Goal: Task Accomplishment & Management: Complete application form

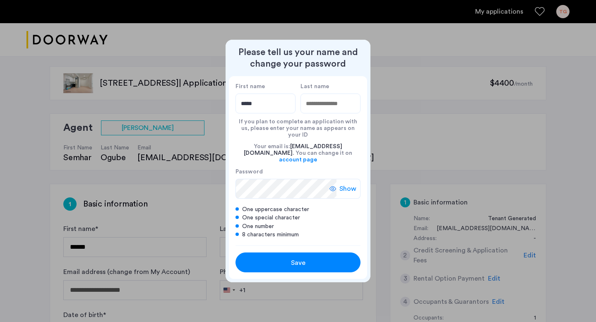
type input "*****"
click at [331, 104] on input "Last name" at bounding box center [331, 104] width 60 height 20
type input "*********"
click at [290, 259] on div "Save" at bounding box center [297, 263] width 79 height 10
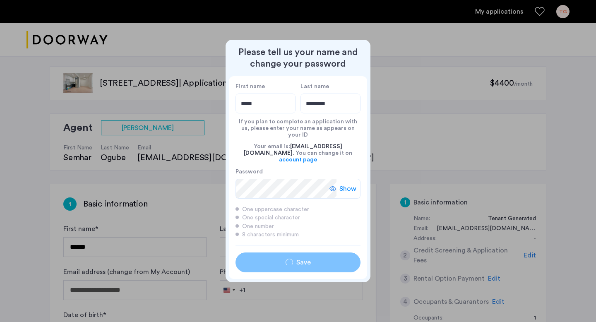
type input "*****"
type input "*********"
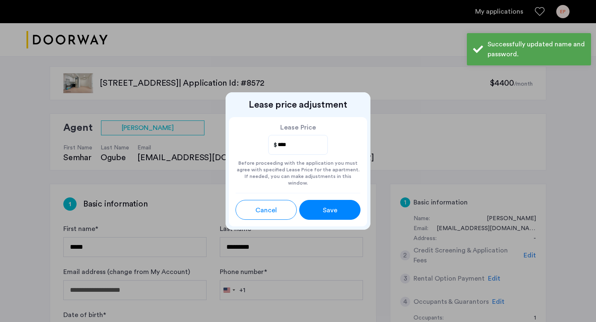
click at [332, 205] on span "Save" at bounding box center [330, 210] width 14 height 10
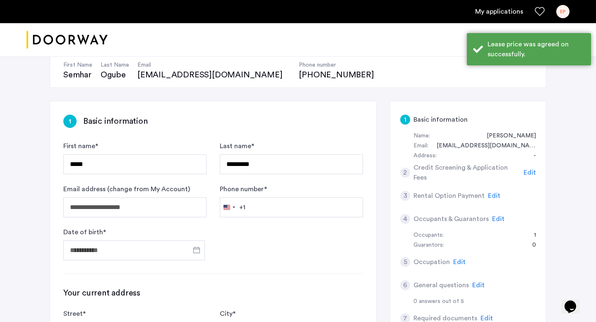
scroll to position [137, 0]
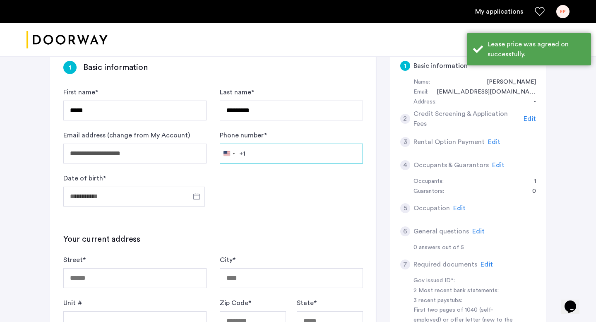
click at [291, 154] on input "Phone number *" at bounding box center [291, 154] width 143 height 20
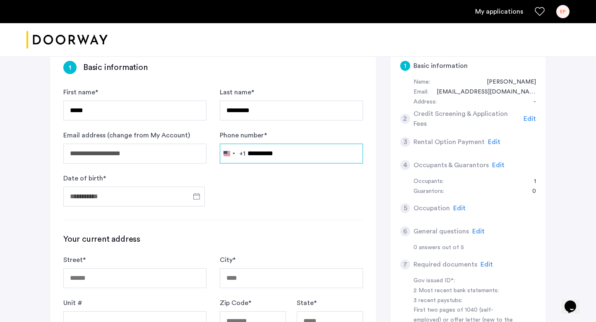
type input "**********"
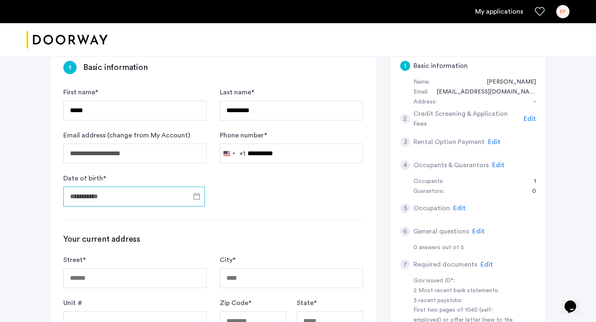
click at [121, 191] on input "Date of birth *" at bounding box center [134, 197] width 142 height 20
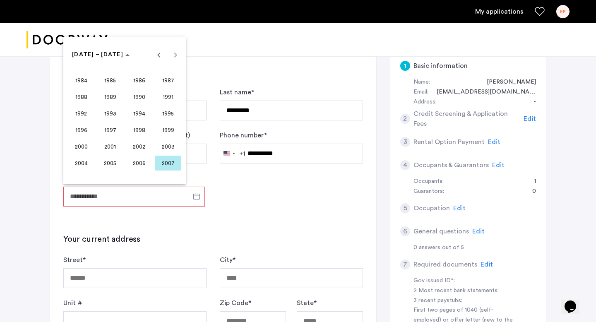
click at [137, 131] on span "1998" at bounding box center [139, 130] width 26 height 15
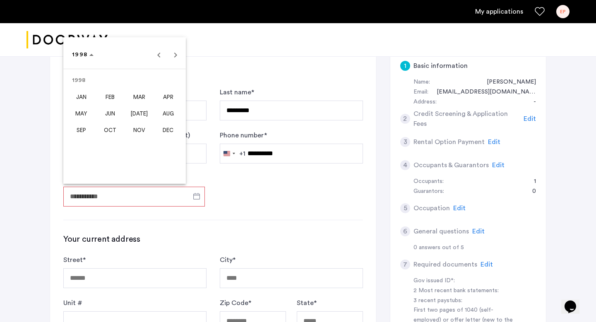
click at [118, 129] on span "OCT" at bounding box center [110, 130] width 26 height 15
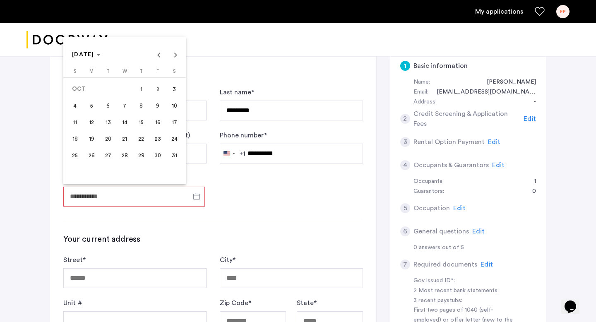
click at [178, 109] on span "10" at bounding box center [174, 105] width 15 height 15
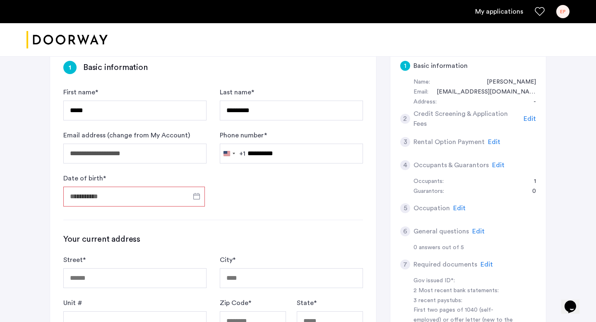
type input "**********"
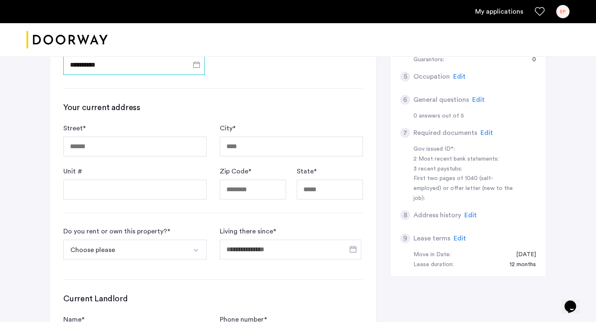
scroll to position [272, 0]
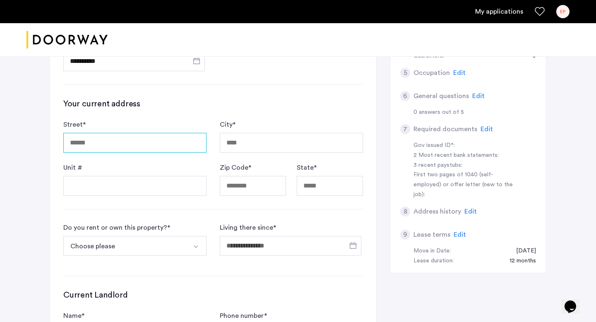
click at [126, 140] on input "Street *" at bounding box center [134, 143] width 143 height 20
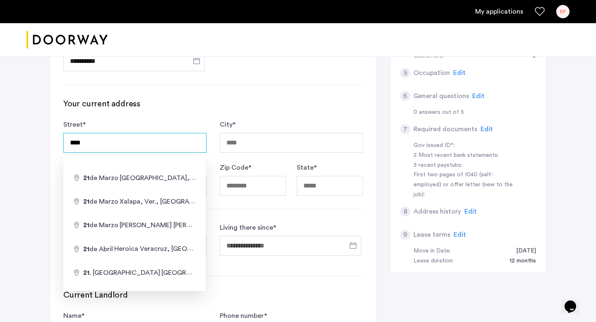
click at [126, 140] on input "****" at bounding box center [134, 143] width 143 height 20
type input "**********"
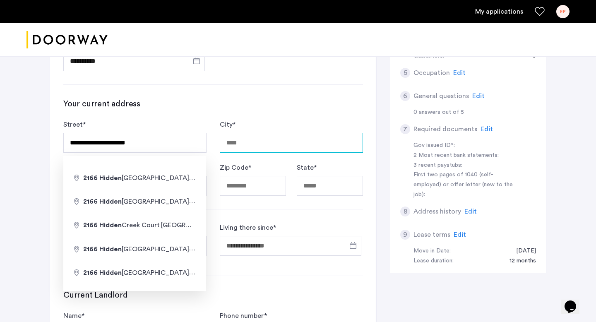
type input "**********"
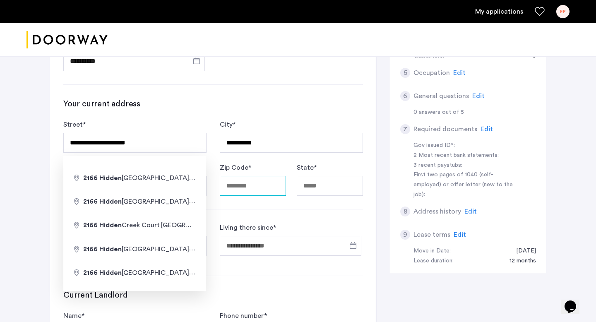
type input "*****"
type input "********"
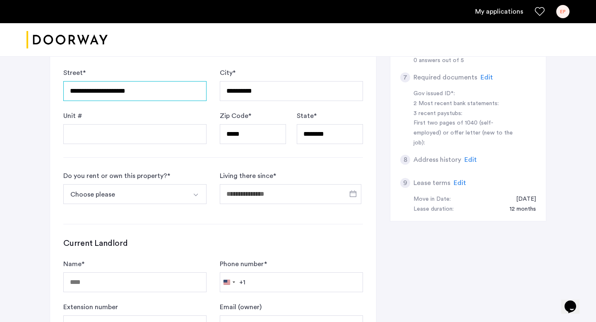
scroll to position [332, 0]
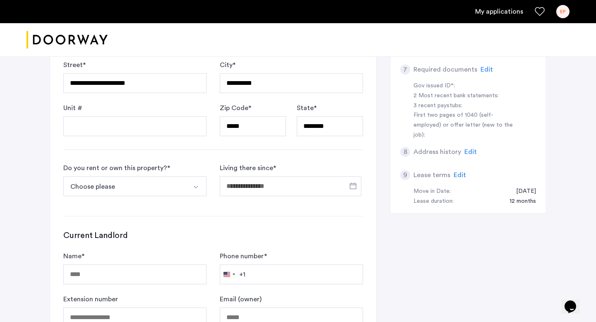
click at [131, 190] on button "Choose please" at bounding box center [125, 186] width 124 height 20
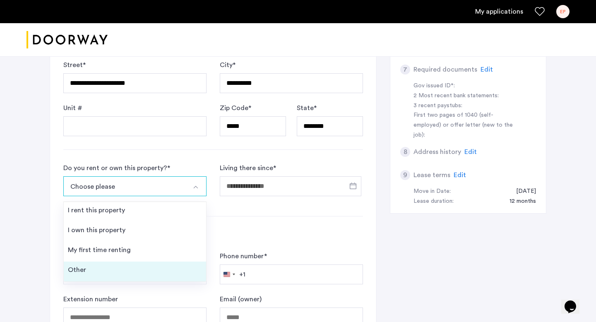
click at [112, 267] on li "Other" at bounding box center [135, 272] width 142 height 20
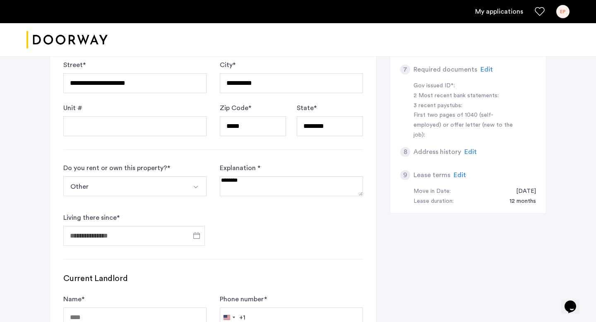
click at [252, 187] on textarea at bounding box center [291, 186] width 143 height 20
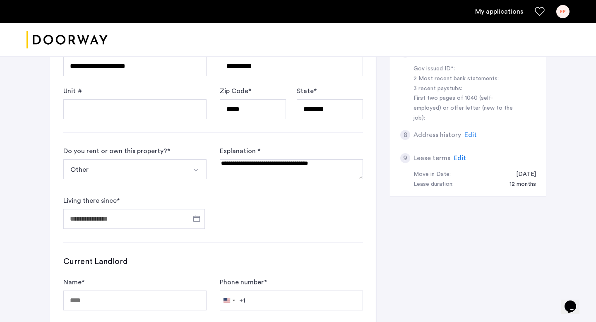
scroll to position [349, 0]
type textarea "**********"
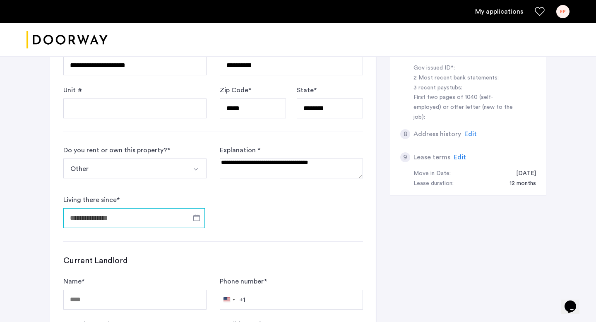
click at [151, 220] on input "Living there since *" at bounding box center [134, 218] width 142 height 20
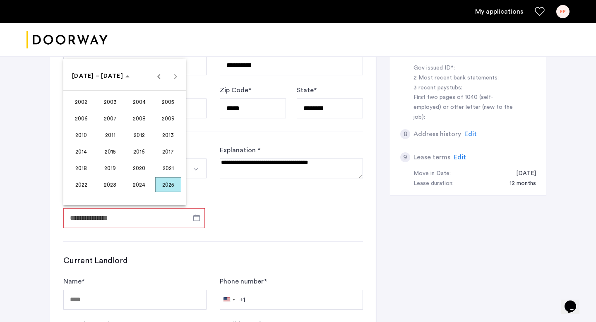
click at [171, 186] on span "2025" at bounding box center [168, 184] width 26 height 15
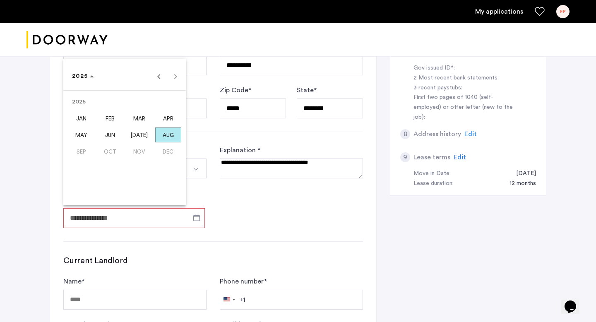
click at [141, 134] on span "[DATE]" at bounding box center [139, 135] width 26 height 15
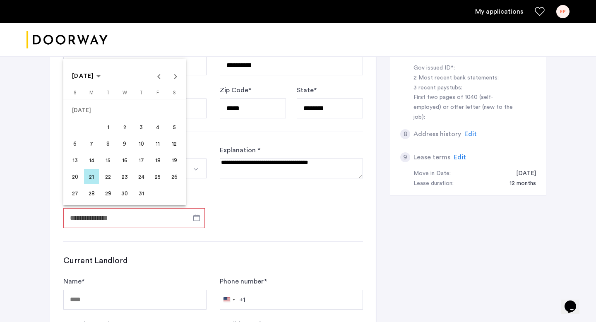
click at [138, 198] on span "31" at bounding box center [141, 193] width 15 height 15
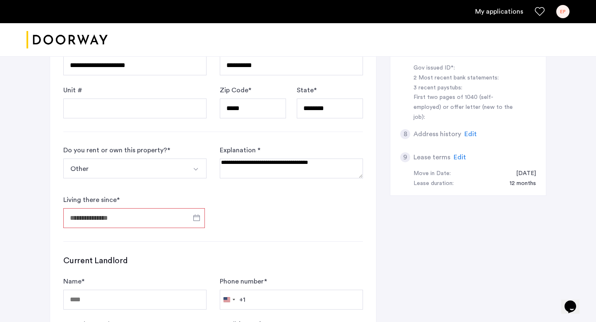
type input "**********"
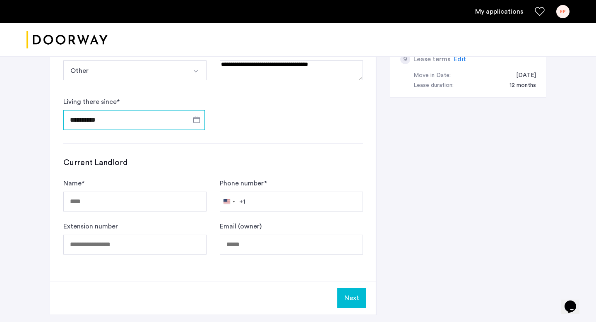
scroll to position [448, 0]
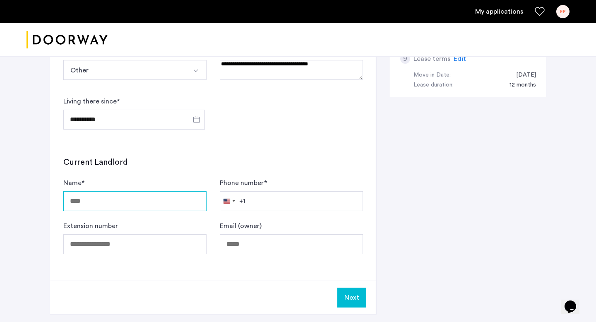
click at [134, 204] on input "Name *" at bounding box center [134, 201] width 143 height 20
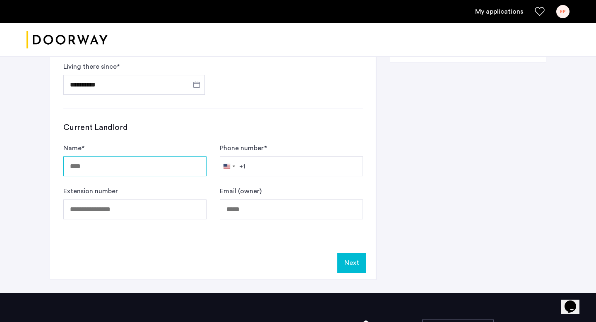
scroll to position [219, 0]
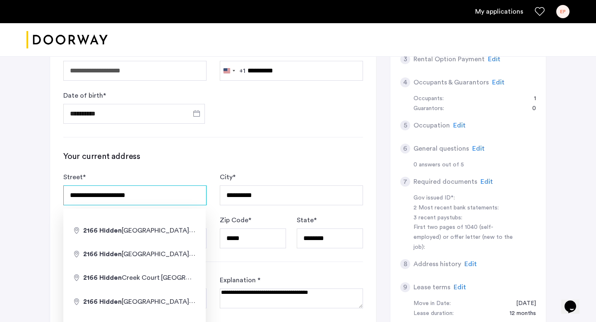
drag, startPoint x: 144, startPoint y: 194, endPoint x: 0, endPoint y: 149, distance: 150.8
click at [0, 149] on div "**********" at bounding box center [298, 195] width 596 height 723
type input "**********"
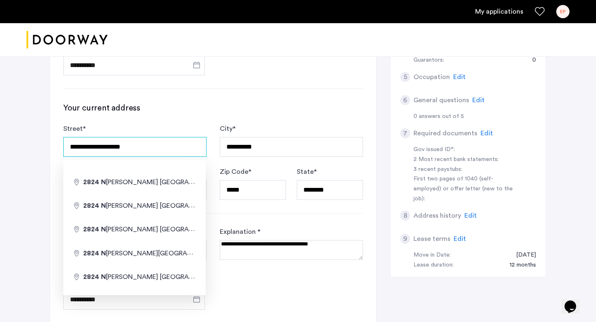
scroll to position [271, 0]
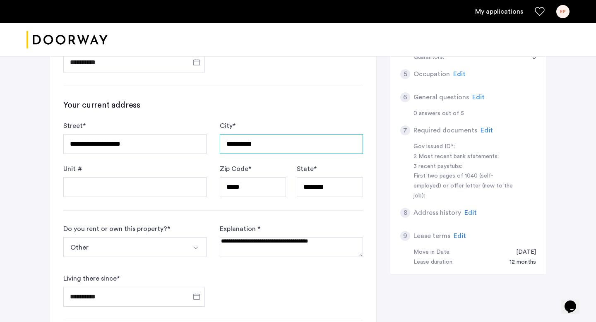
click at [269, 140] on input "**********" at bounding box center [291, 144] width 143 height 20
drag, startPoint x: 269, startPoint y: 140, endPoint x: 204, endPoint y: 134, distance: 65.3
click at [204, 134] on form "**********" at bounding box center [213, 159] width 300 height 76
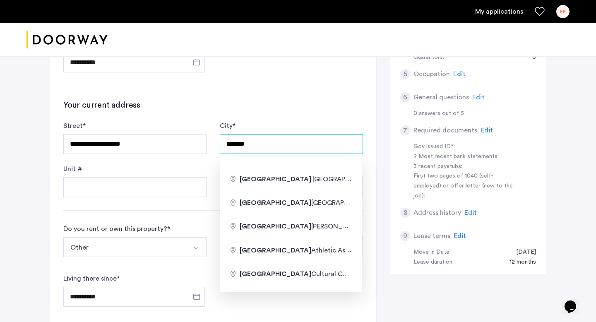
type input "*******"
click at [209, 154] on form "**********" at bounding box center [213, 159] width 300 height 76
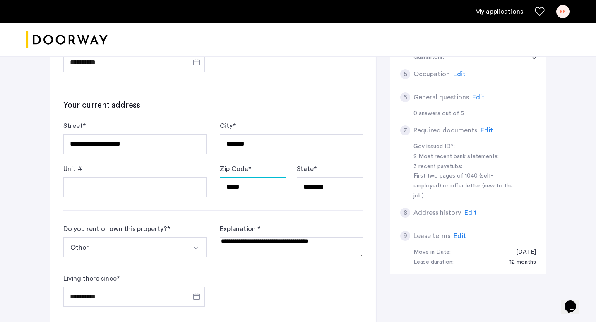
click at [247, 195] on input "*****" at bounding box center [253, 187] width 66 height 20
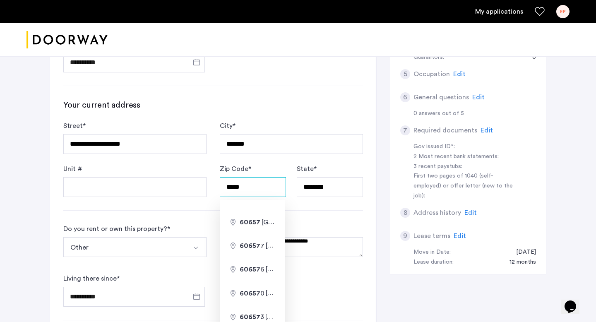
type input "*****"
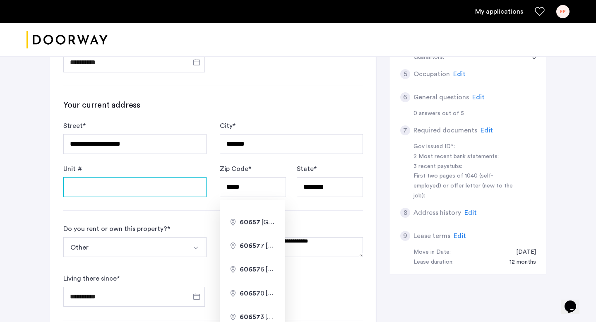
click at [186, 188] on input "Unit #" at bounding box center [134, 187] width 143 height 20
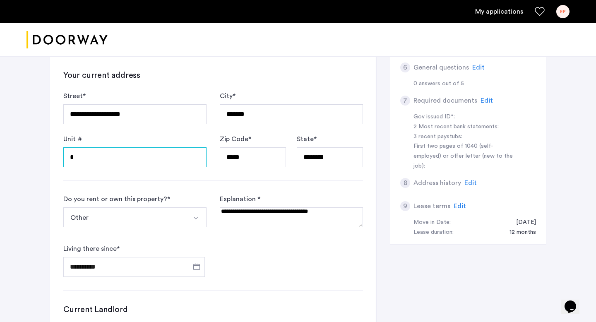
scroll to position [303, 0]
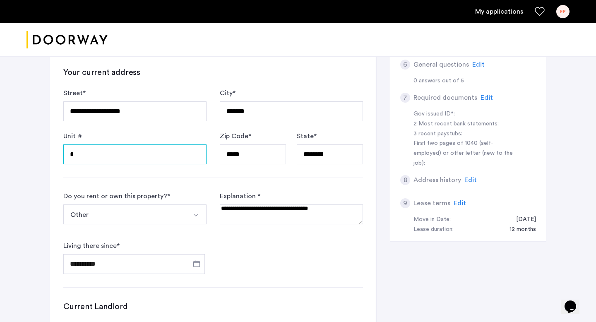
type input "*"
click at [181, 220] on button "Other" at bounding box center [125, 215] width 124 height 20
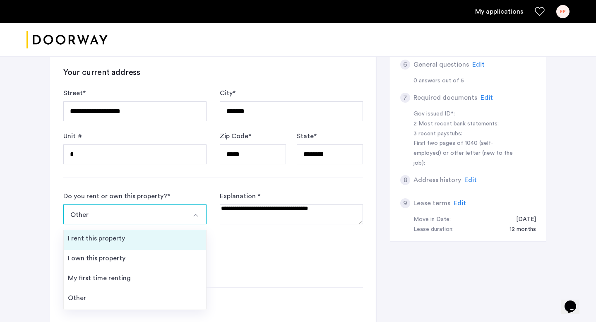
click at [111, 244] on li "I rent this property" at bounding box center [135, 240] width 142 height 20
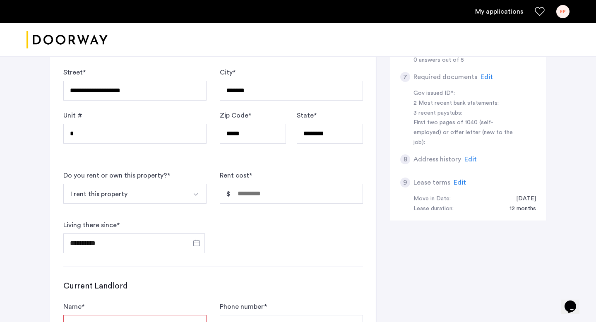
scroll to position [327, 0]
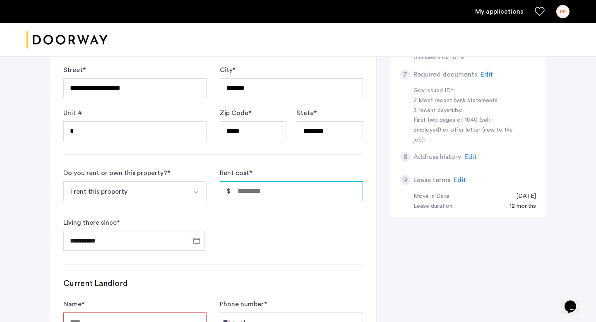
click at [272, 187] on input "Rent cost *" at bounding box center [291, 191] width 143 height 20
type input "*****"
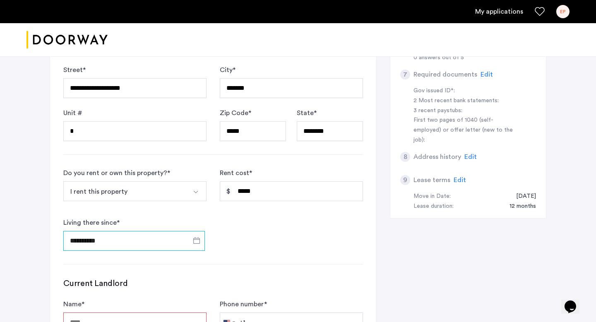
click at [159, 240] on input "**********" at bounding box center [134, 241] width 142 height 20
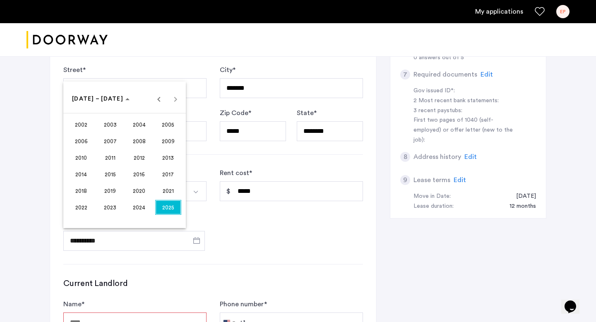
click at [142, 210] on span "2024" at bounding box center [139, 207] width 26 height 15
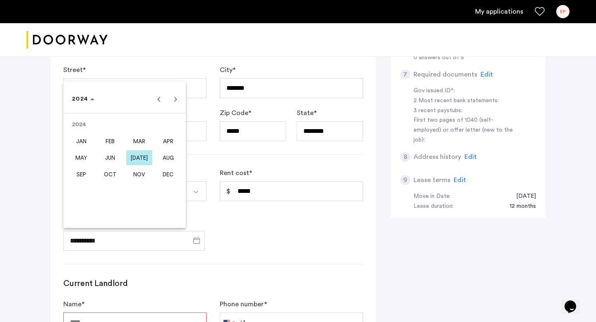
click at [176, 159] on span "AUG" at bounding box center [168, 157] width 26 height 15
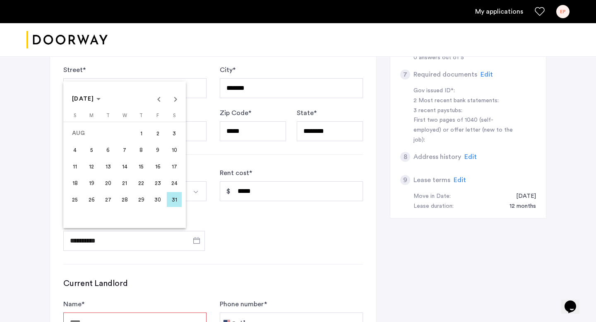
click at [144, 135] on span "1" at bounding box center [141, 133] width 15 height 15
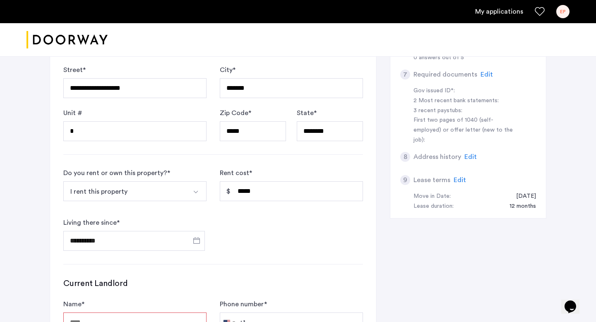
type input "**********"
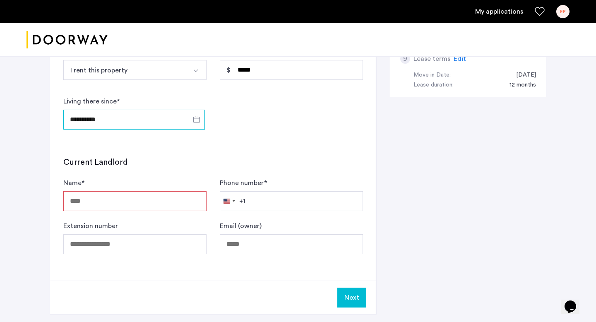
scroll to position [468, 0]
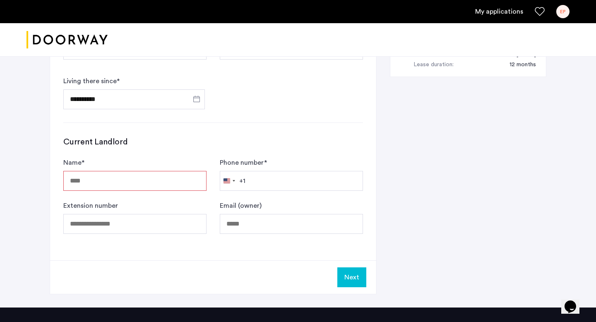
click at [142, 184] on input "Name *" at bounding box center [134, 181] width 143 height 20
type input "**********"
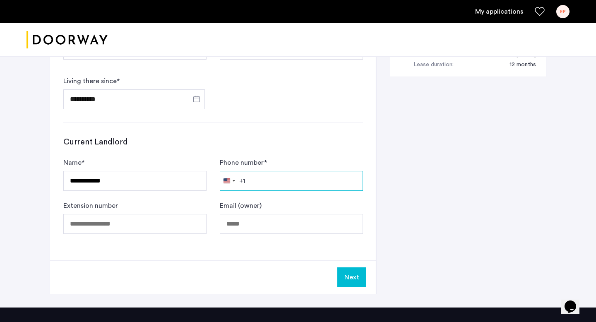
click at [288, 181] on input "Phone number *" at bounding box center [291, 181] width 143 height 20
type input "**********"
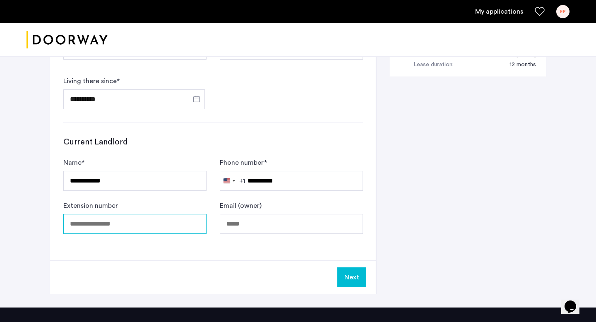
click at [130, 224] on input "Extension number" at bounding box center [134, 224] width 143 height 20
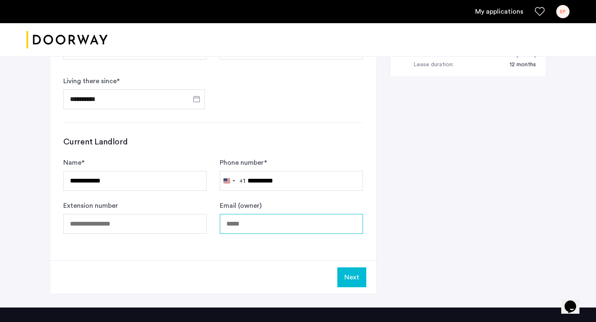
click at [238, 219] on input "Email (owner)" at bounding box center [291, 224] width 143 height 20
type input "*"
type input "**********"
click at [361, 277] on button "Next" at bounding box center [351, 277] width 29 height 20
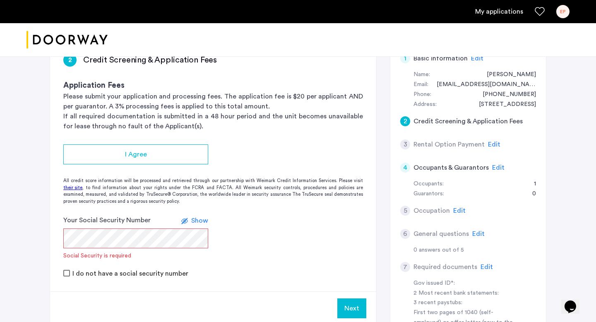
scroll to position [139, 0]
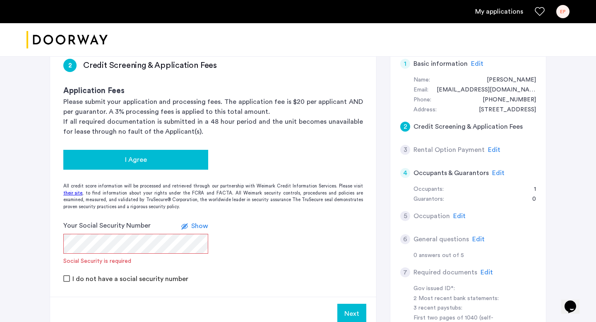
click at [128, 159] on span "I Agree" at bounding box center [136, 160] width 22 height 10
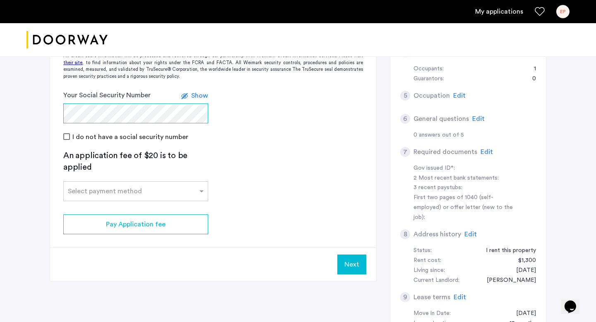
scroll to position [250, 0]
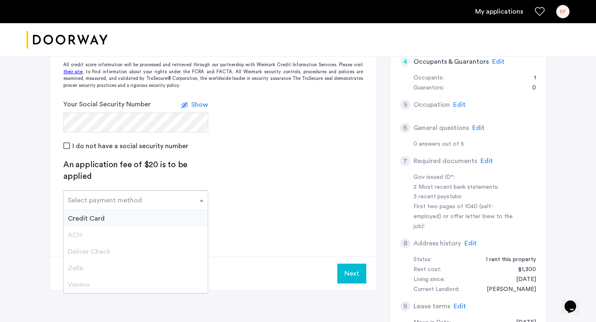
click at [142, 202] on div at bounding box center [136, 198] width 144 height 10
click at [111, 223] on div "Credit Card" at bounding box center [136, 218] width 144 height 17
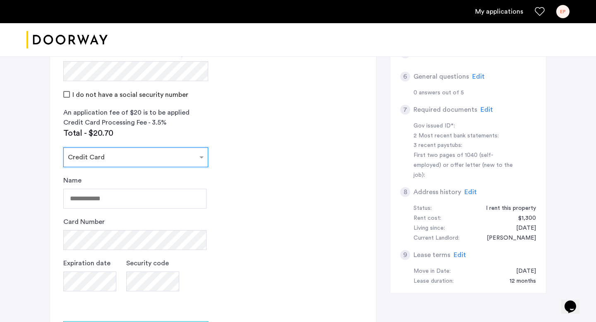
scroll to position [315, 0]
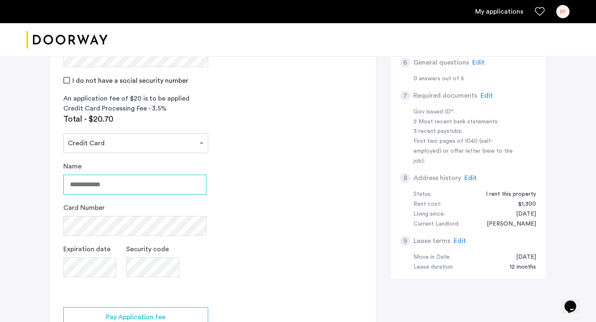
click at [118, 182] on input "Name" at bounding box center [134, 185] width 143 height 20
type input "**********"
click at [261, 145] on app-credit-screening "2 Credit Screening & Application Fees Application Fees Please submit your appli…" at bounding box center [213, 121] width 326 height 505
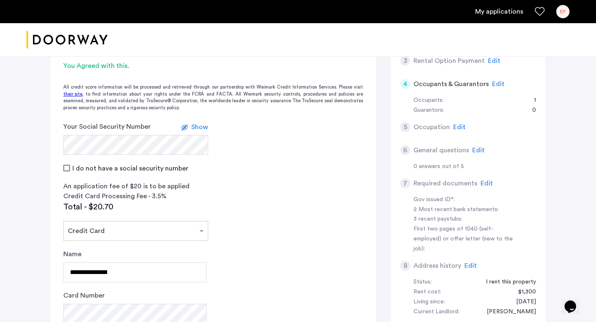
scroll to position [229, 0]
click at [199, 127] on span "Show" at bounding box center [199, 126] width 17 height 7
click at [199, 126] on span "Hide" at bounding box center [201, 126] width 14 height 7
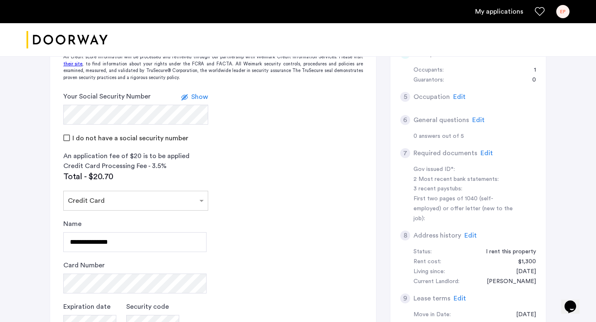
scroll to position [354, 0]
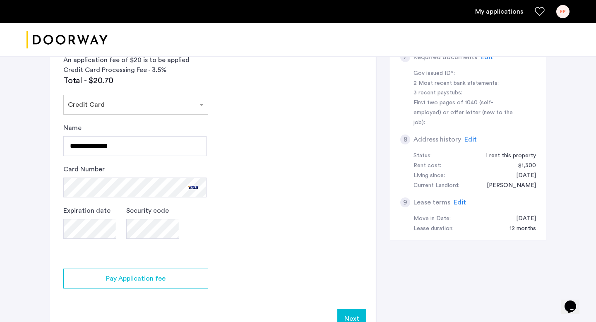
click at [292, 140] on app-credit-screening "2 Credit Screening & Application Fees Application Fees Please submit your appli…" at bounding box center [213, 82] width 326 height 505
click at [317, 209] on app-credit-screening "2 Credit Screening & Application Fees Application Fees Please submit your appli…" at bounding box center [213, 82] width 326 height 505
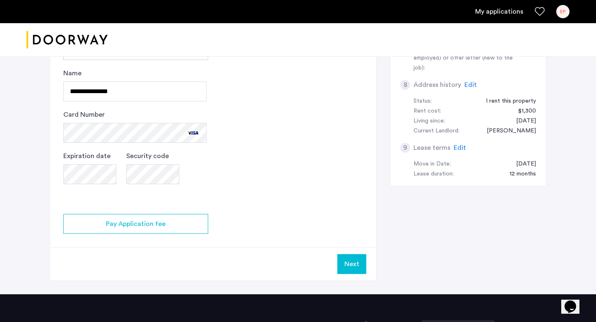
scroll to position [410, 0]
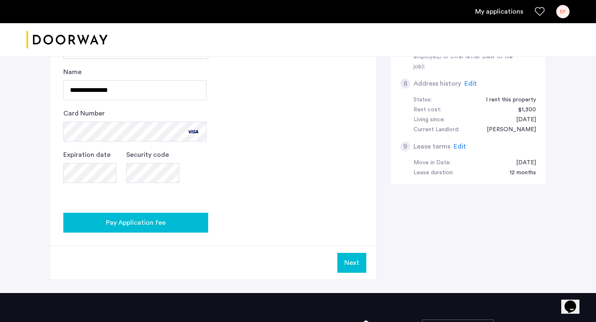
click at [153, 226] on span "Pay Application fee" at bounding box center [136, 223] width 60 height 10
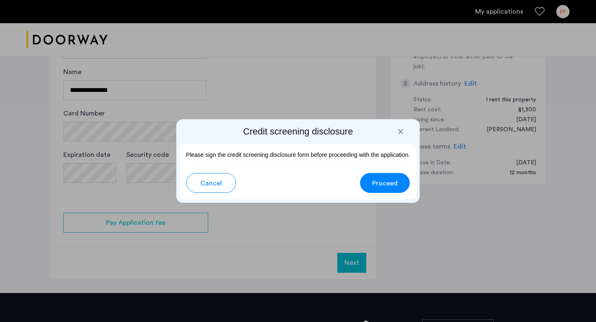
click at [391, 186] on span "Proceed" at bounding box center [385, 183] width 26 height 10
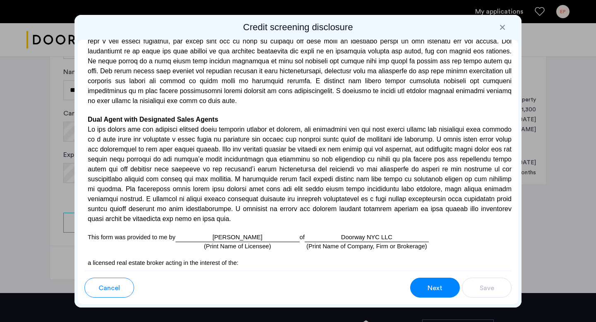
scroll to position [2423, 0]
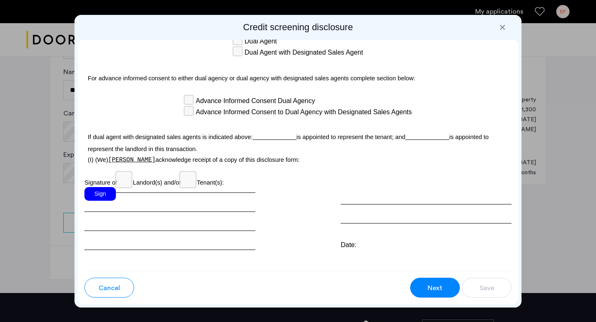
click at [108, 187] on div "Sign" at bounding box center [99, 194] width 31 height 14
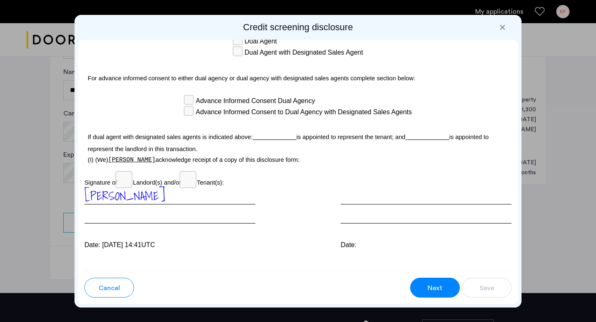
click at [426, 290] on button "Next" at bounding box center [435, 288] width 50 height 20
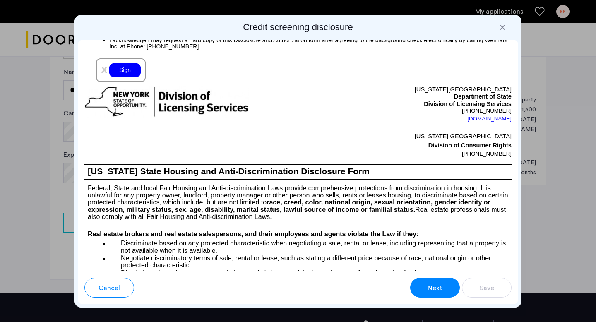
scroll to position [950, 0]
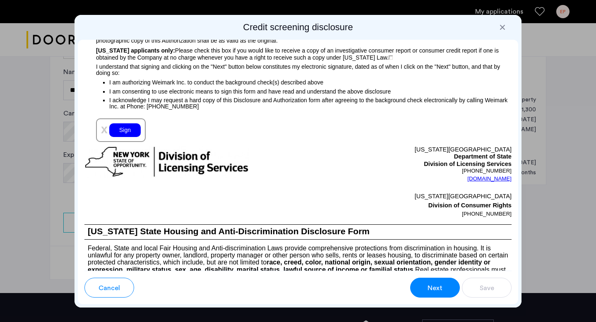
click at [127, 129] on div "Sign" at bounding box center [124, 130] width 31 height 14
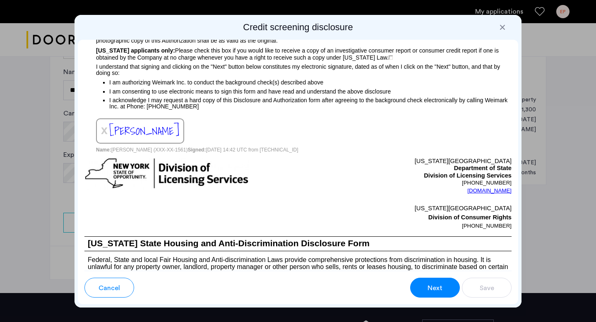
click at [449, 291] on button "Next" at bounding box center [435, 288] width 50 height 20
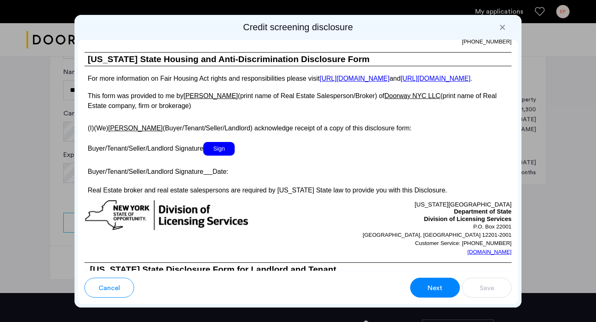
scroll to position [1535, 0]
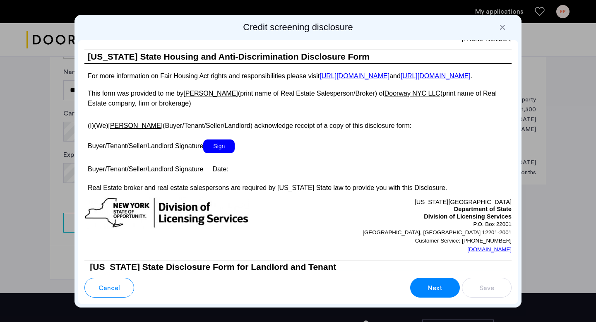
click at [230, 153] on span "Sign" at bounding box center [218, 147] width 31 height 14
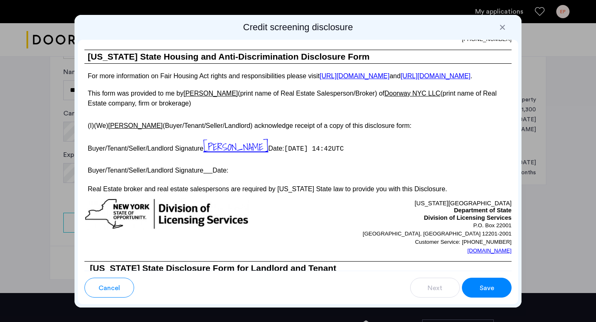
click at [493, 295] on button "Save" at bounding box center [487, 288] width 50 height 20
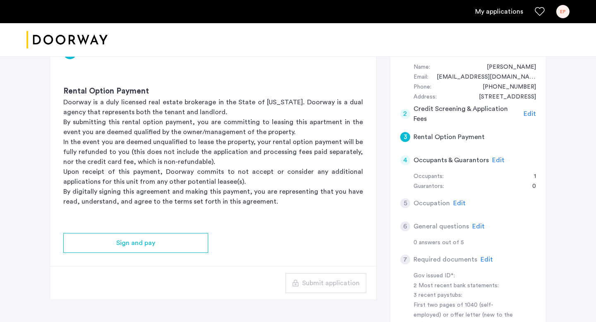
scroll to position [155, 0]
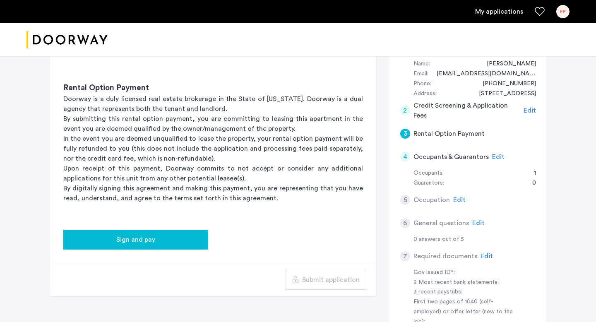
click at [184, 246] on button "Sign and pay" at bounding box center [135, 240] width 145 height 20
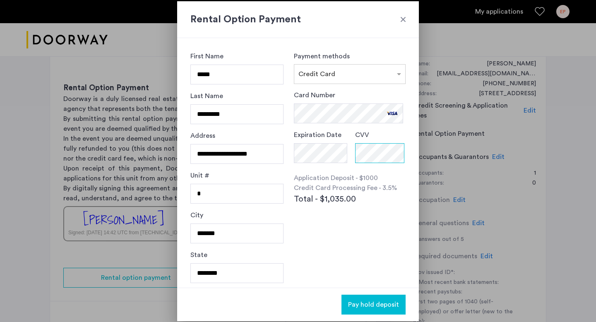
scroll to position [42, 0]
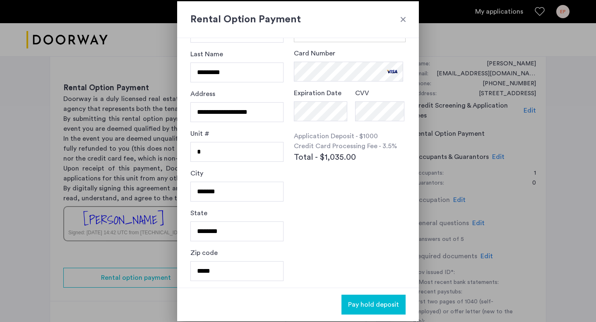
click at [402, 19] on div at bounding box center [403, 19] width 8 height 8
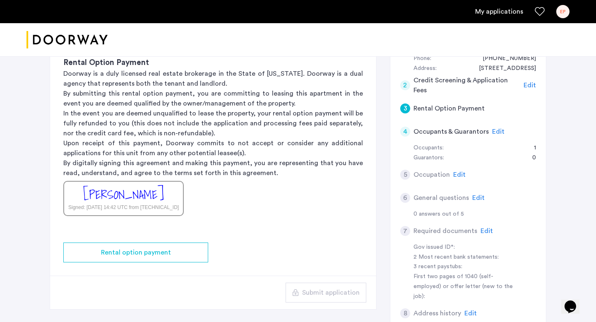
scroll to position [170, 0]
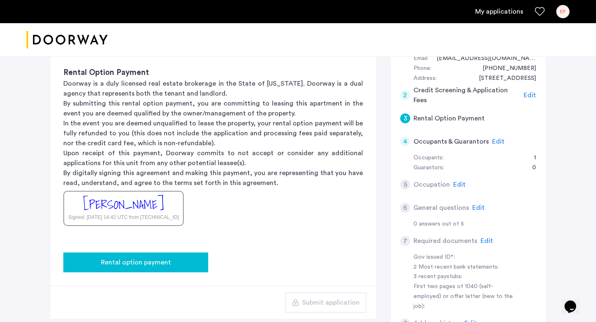
click at [160, 265] on span "Rental option payment" at bounding box center [136, 262] width 70 height 10
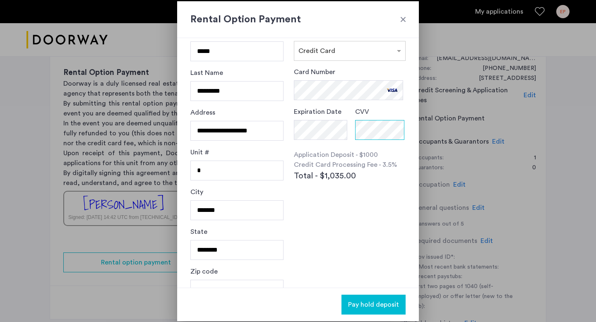
scroll to position [42, 0]
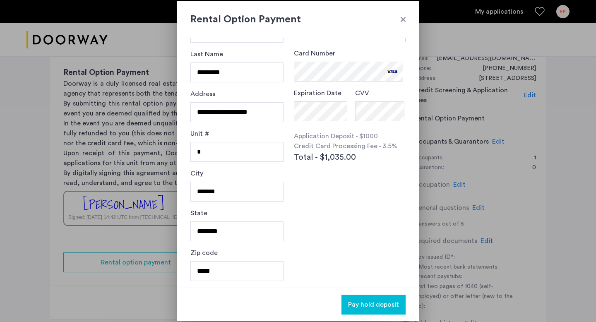
click at [366, 303] on span "Pay hold deposit" at bounding box center [373, 305] width 51 height 10
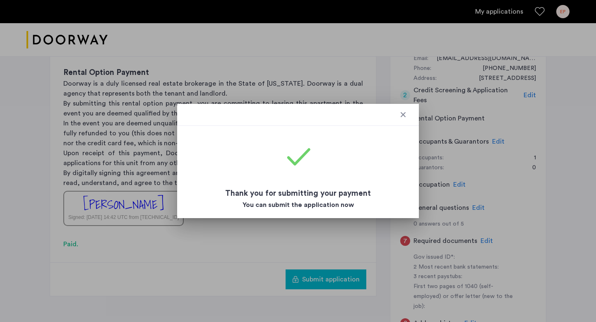
click at [402, 118] on div at bounding box center [403, 115] width 8 height 8
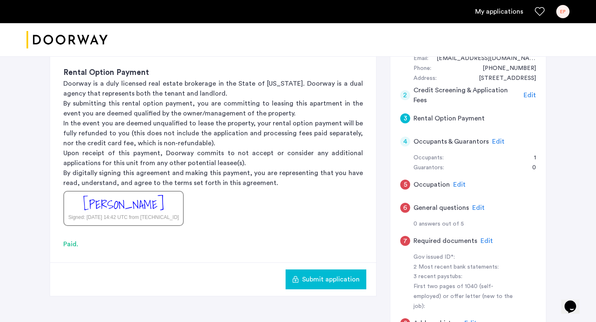
click at [327, 286] on button "Submit application" at bounding box center [326, 280] width 81 height 20
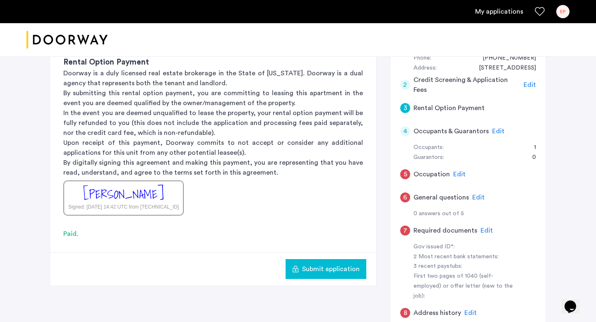
scroll to position [182, 0]
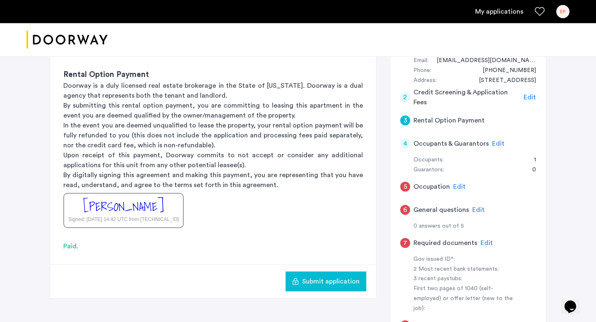
click at [437, 97] on h5 "Credit Screening & Application Fees" at bounding box center [467, 97] width 107 height 20
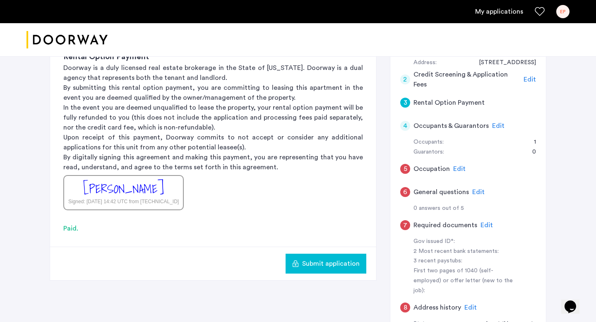
scroll to position [181, 0]
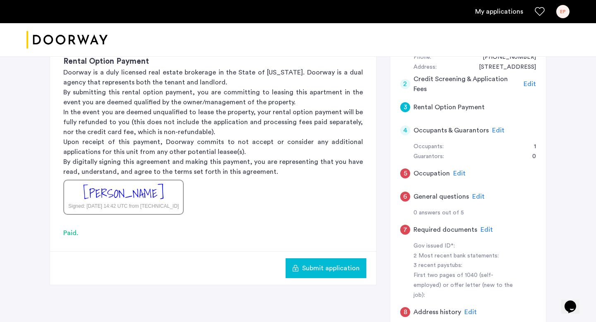
click at [433, 175] on h5 "Occupation" at bounding box center [432, 173] width 36 height 10
click at [457, 174] on span "Edit" at bounding box center [459, 173] width 12 height 7
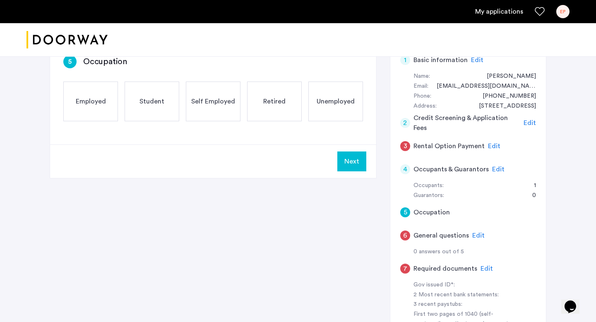
scroll to position [115, 0]
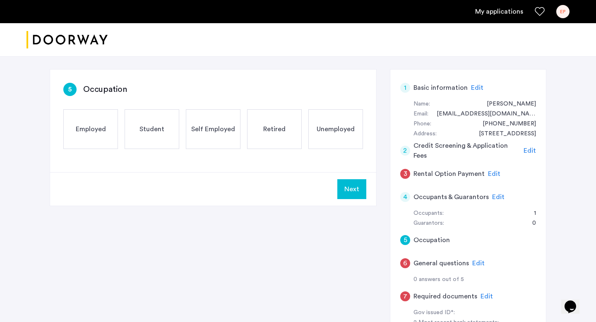
click at [104, 125] on span "Employed" at bounding box center [91, 129] width 30 height 10
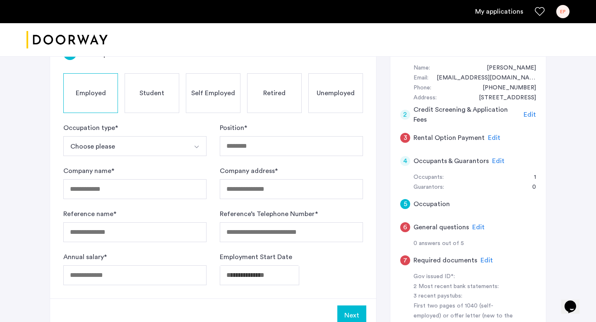
scroll to position [156, 0]
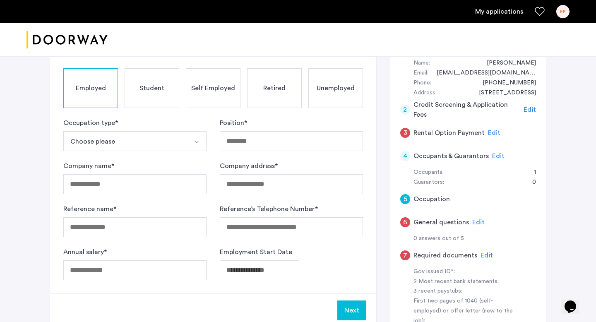
click at [132, 136] on button "Choose please" at bounding box center [125, 141] width 124 height 20
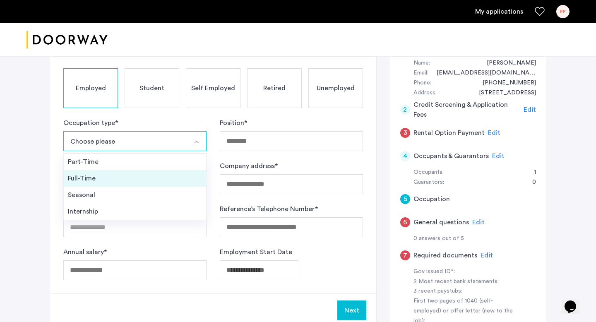
click at [114, 178] on div "Full-Time" at bounding box center [135, 178] width 134 height 10
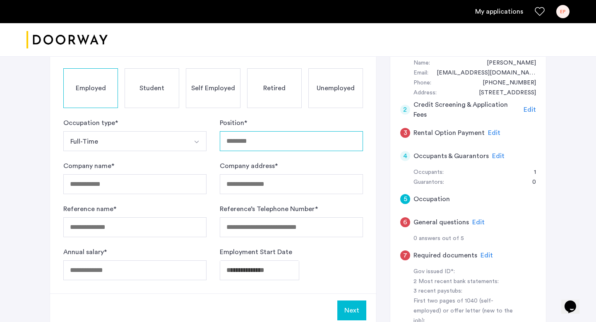
click at [267, 145] on input "Position *" at bounding box center [291, 141] width 143 height 20
type input "**********"
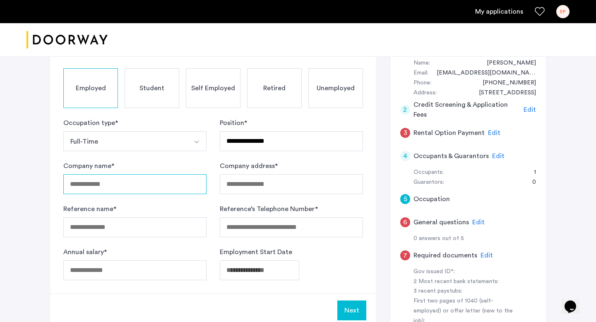
click at [108, 193] on input "Company name *" at bounding box center [134, 184] width 143 height 20
type input "*********"
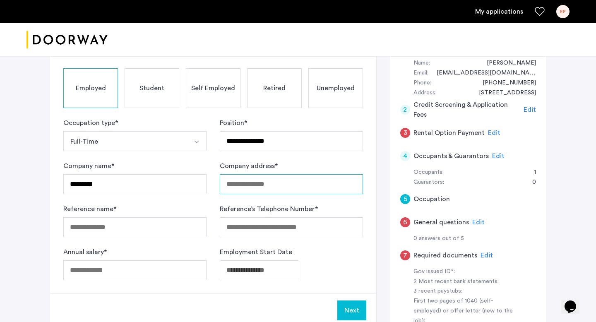
click at [293, 185] on input "Company address *" at bounding box center [291, 184] width 143 height 20
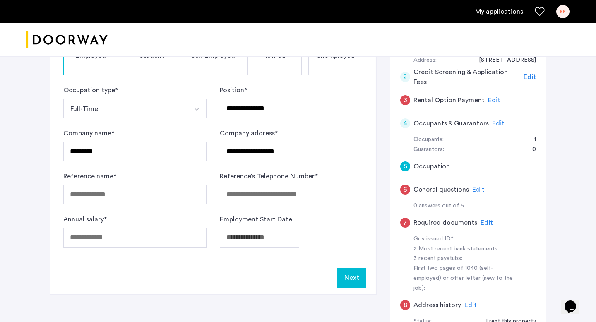
scroll to position [193, 0]
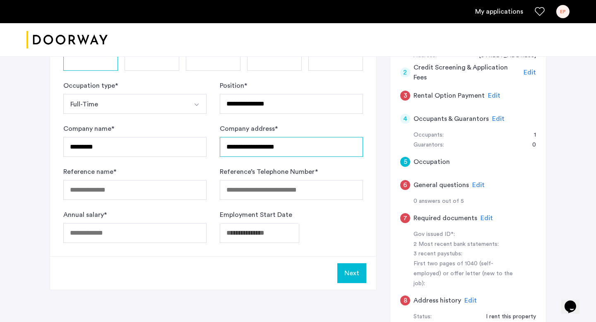
type input "**********"
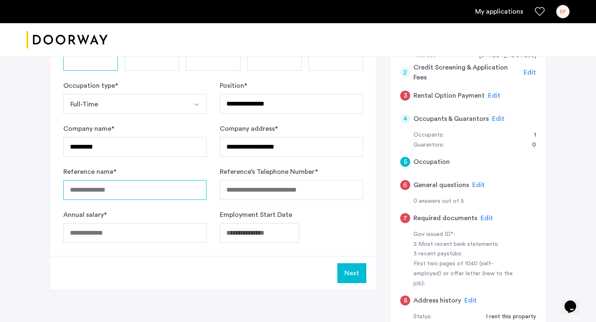
click at [135, 194] on input "Reference name *" at bounding box center [134, 190] width 143 height 20
type input "**********"
click at [319, 188] on input "Reference’s Telephone Number *" at bounding box center [291, 190] width 143 height 20
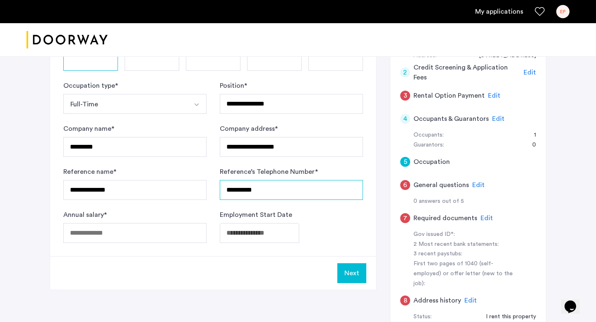
type input "**********"
click at [171, 238] on input "Annual salary *" at bounding box center [134, 233] width 143 height 20
type input "******"
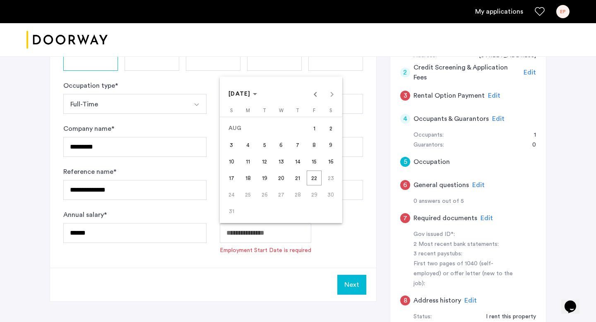
click at [257, 93] on span "[DATE]" at bounding box center [243, 94] width 29 height 7
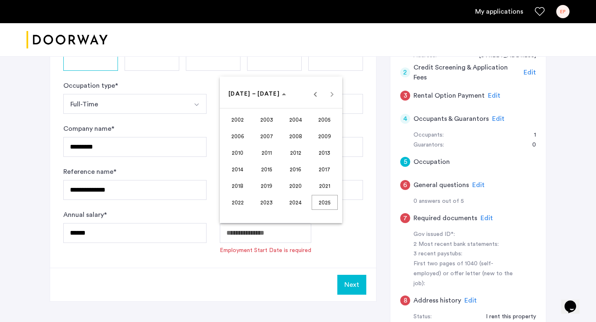
click at [242, 205] on span "2022" at bounding box center [238, 202] width 26 height 15
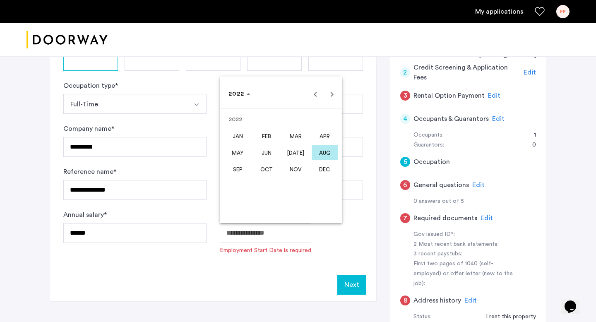
click at [296, 166] on span "NOV" at bounding box center [296, 169] width 26 height 15
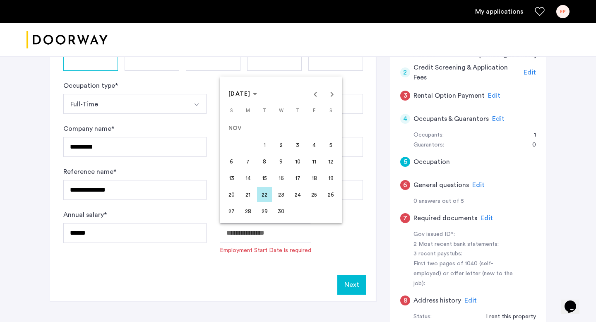
click at [282, 181] on span "16" at bounding box center [281, 178] width 15 height 15
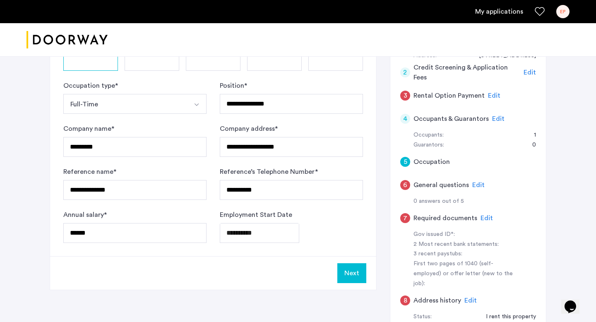
scroll to position [212, 0]
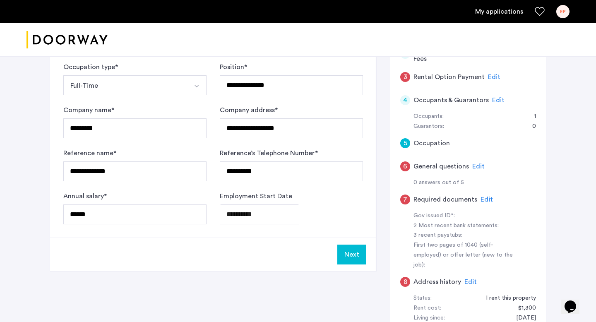
click at [270, 227] on div "**********" at bounding box center [213, 105] width 326 height 265
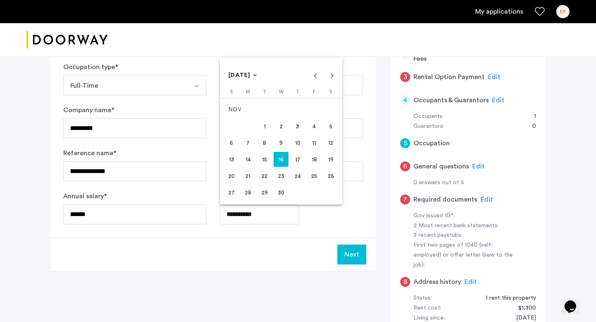
click at [249, 160] on span "14" at bounding box center [248, 159] width 15 height 15
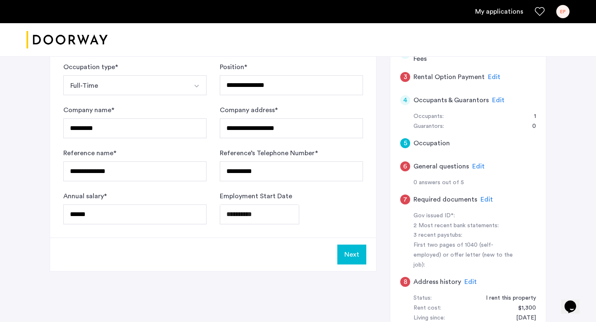
type input "**********"
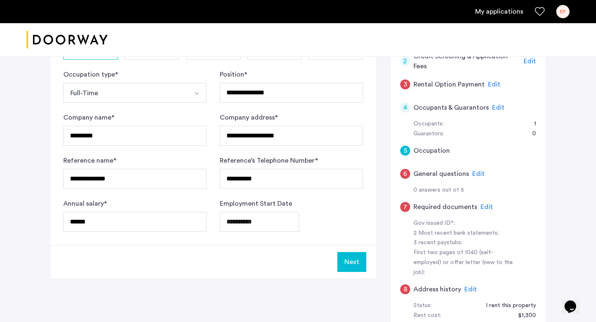
click at [347, 264] on button "Next" at bounding box center [351, 262] width 29 height 20
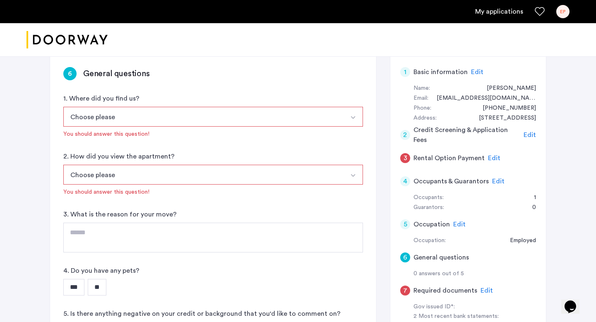
scroll to position [144, 0]
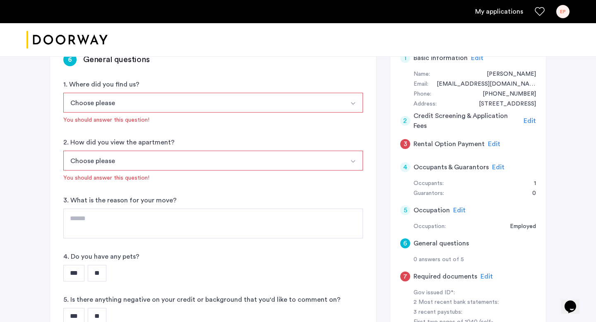
click at [458, 209] on span "Edit" at bounding box center [459, 210] width 12 height 7
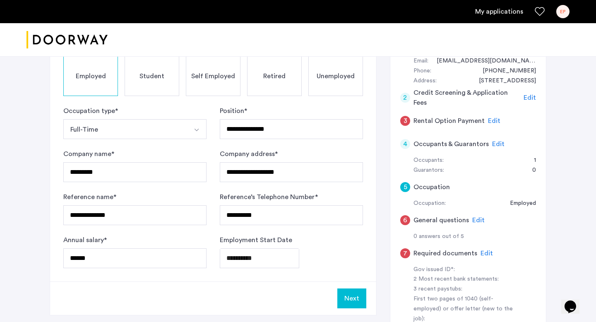
scroll to position [168, 0]
click at [346, 300] on button "Next" at bounding box center [351, 298] width 29 height 20
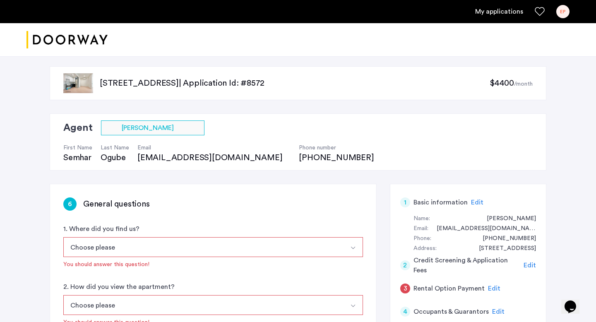
scroll to position [60, 0]
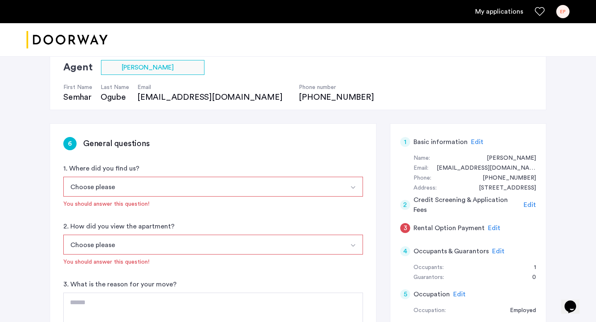
click at [270, 180] on button "Choose please" at bounding box center [203, 187] width 280 height 20
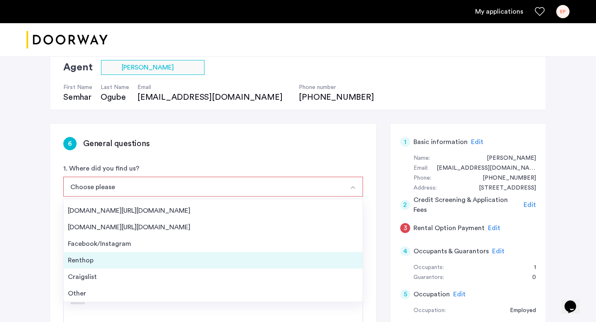
scroll to position [0, 0]
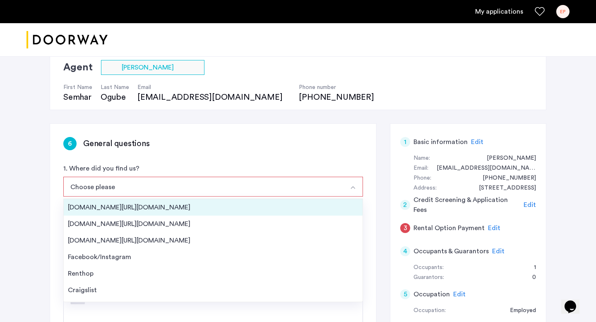
click at [120, 208] on div "[DOMAIN_NAME][URL][DOMAIN_NAME]" at bounding box center [213, 207] width 291 height 10
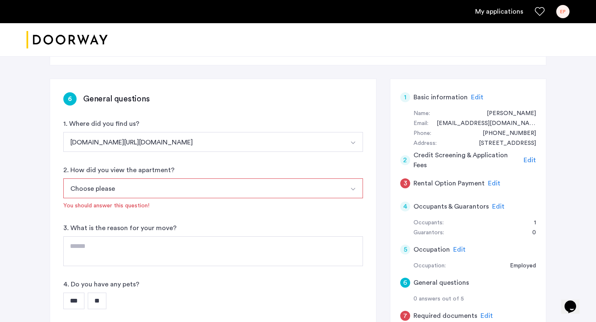
scroll to position [118, 0]
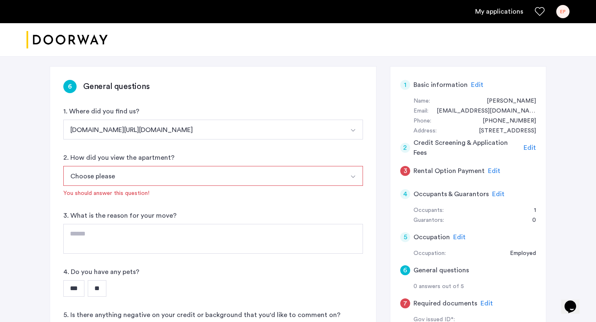
click at [136, 182] on button "Choose please" at bounding box center [203, 176] width 280 height 20
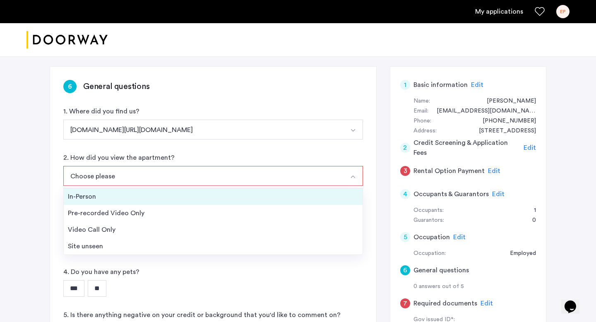
click at [122, 194] on div "In-Person" at bounding box center [213, 197] width 291 height 10
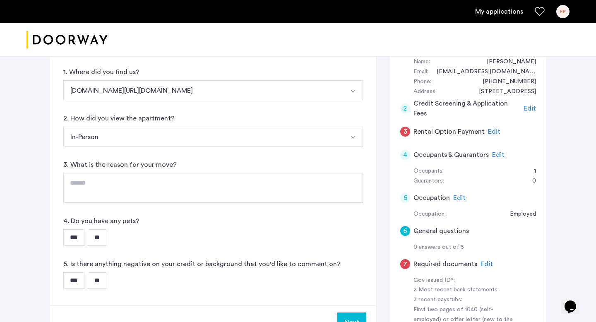
scroll to position [157, 0]
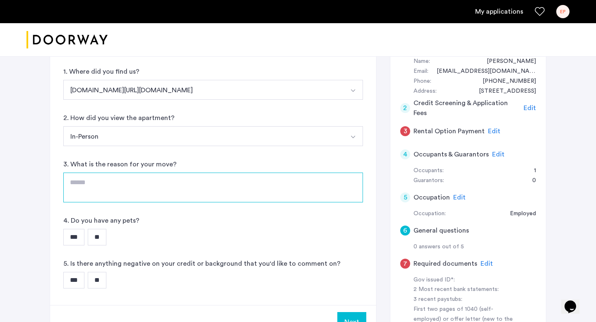
click at [127, 188] on textarea at bounding box center [213, 188] width 300 height 30
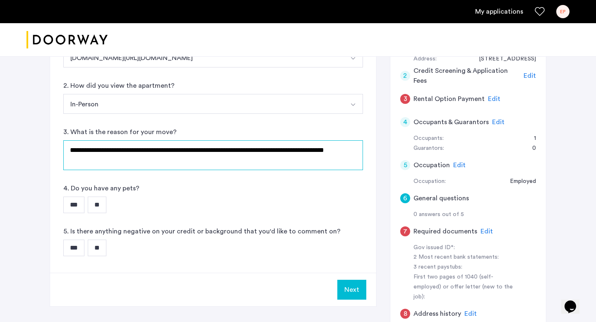
scroll to position [193, 0]
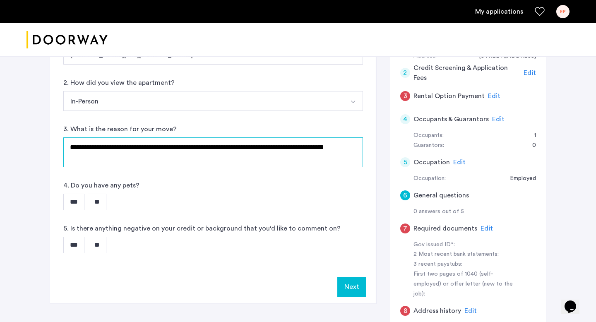
type textarea "**********"
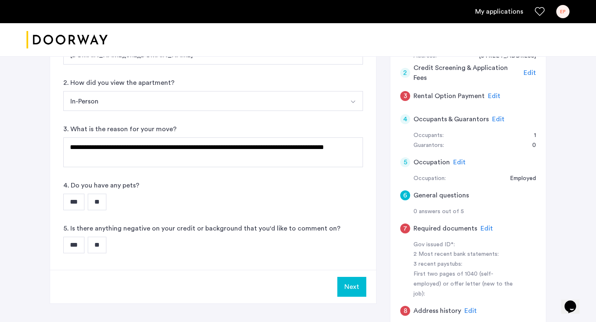
click at [104, 194] on input "**" at bounding box center [97, 202] width 19 height 17
click at [106, 247] on input "**" at bounding box center [97, 245] width 19 height 17
click at [354, 285] on button "Next" at bounding box center [351, 287] width 29 height 20
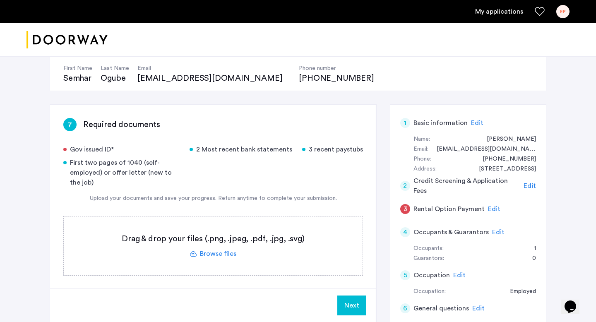
scroll to position [113, 0]
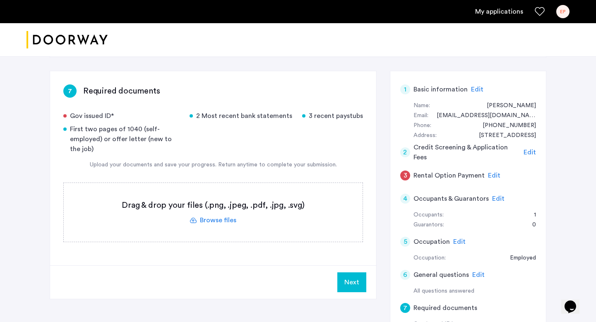
click at [223, 222] on label at bounding box center [213, 212] width 299 height 59
click at [0, 0] on input "file" at bounding box center [0, 0] width 0 height 0
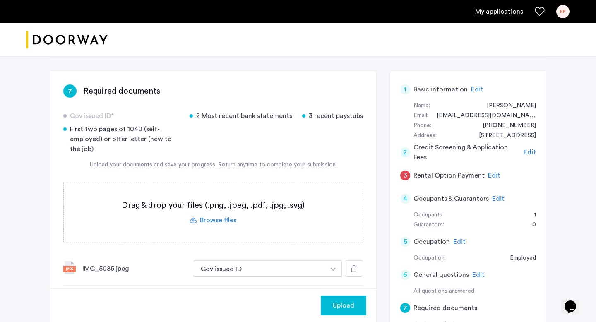
scroll to position [103, 0]
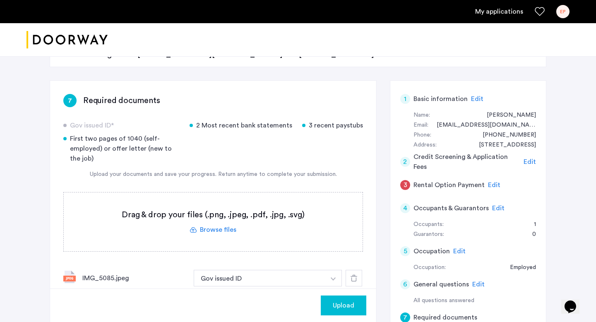
click at [217, 230] on label at bounding box center [213, 222] width 299 height 59
click at [0, 0] on input "file" at bounding box center [0, 0] width 0 height 0
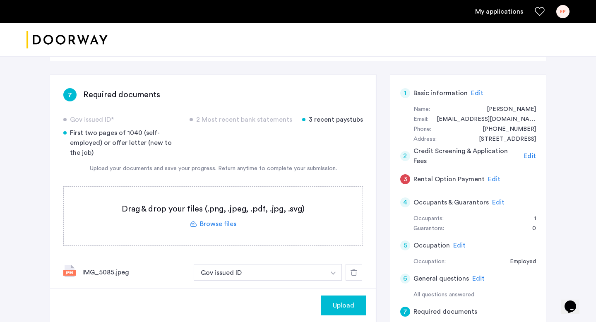
scroll to position [104, 0]
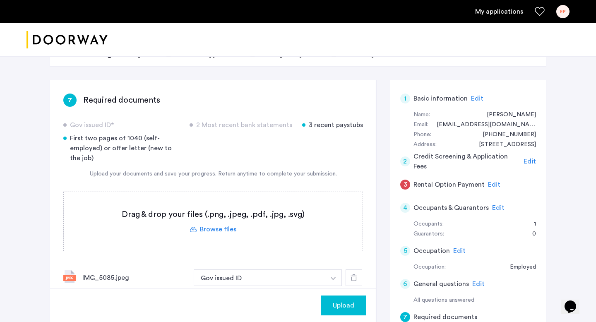
click at [210, 229] on label at bounding box center [213, 221] width 299 height 59
click at [0, 0] on input "file" at bounding box center [0, 0] width 0 height 0
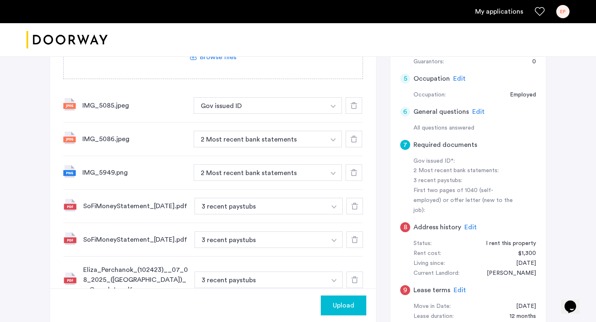
scroll to position [272, 0]
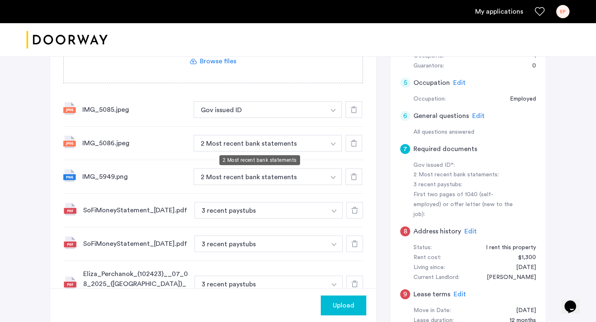
click at [262, 146] on button "2 Most recent bank statements" at bounding box center [260, 143] width 132 height 17
click at [335, 118] on button "button" at bounding box center [333, 109] width 17 height 17
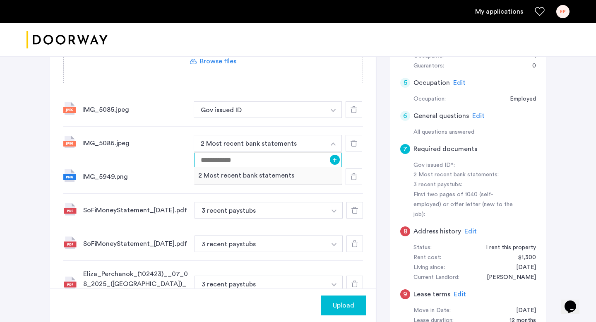
click at [260, 164] on input at bounding box center [268, 160] width 148 height 14
type input "*"
type input "**********"
click at [332, 161] on button "+" at bounding box center [335, 160] width 10 height 10
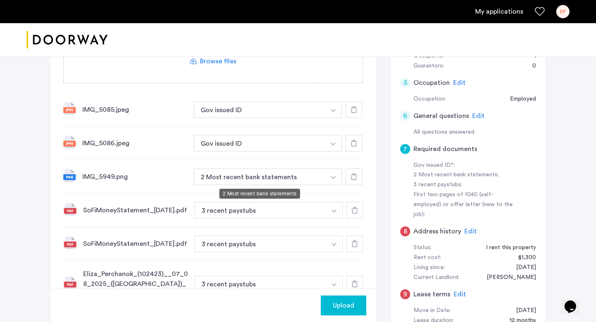
click at [267, 180] on button "2 Most recent bank statements" at bounding box center [260, 176] width 132 height 17
click at [333, 112] on img "button" at bounding box center [333, 110] width 5 height 3
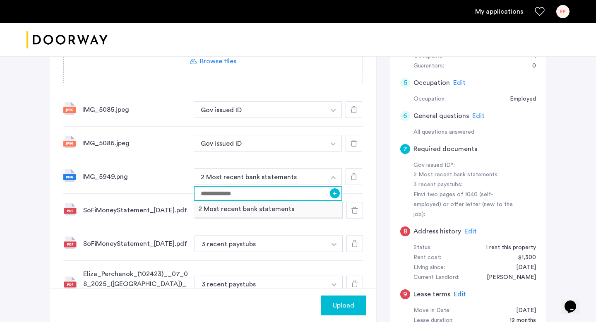
click at [283, 193] on input at bounding box center [268, 193] width 148 height 14
type input "**********"
click at [336, 197] on button "+" at bounding box center [335, 193] width 10 height 10
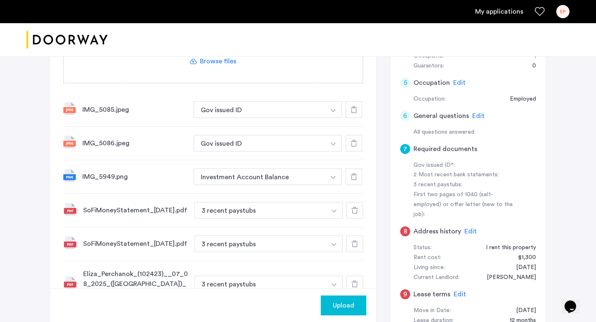
scroll to position [301, 0]
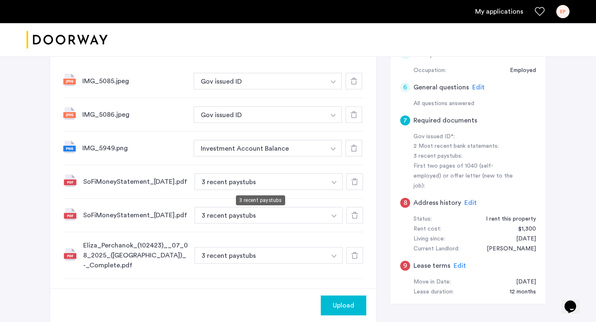
click at [276, 185] on button "3 recent paystubs" at bounding box center [261, 181] width 132 height 17
click at [294, 182] on button "3 recent paystubs" at bounding box center [261, 181] width 132 height 17
click at [337, 89] on button "button" at bounding box center [333, 81] width 17 height 17
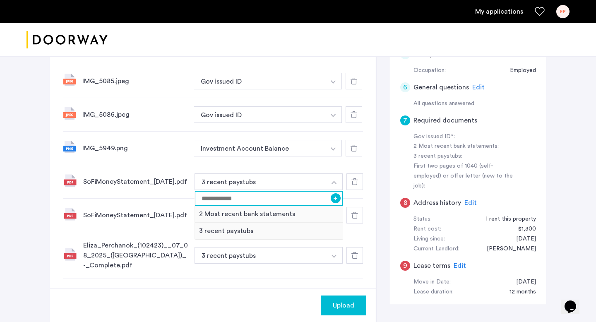
click at [284, 201] on input at bounding box center [269, 198] width 148 height 14
type input "*"
click at [266, 218] on div "2 Most recent bank statements" at bounding box center [269, 214] width 148 height 17
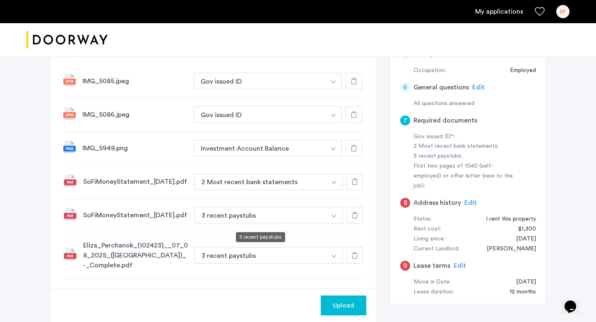
click at [278, 221] on button "3 recent paystubs" at bounding box center [261, 215] width 132 height 17
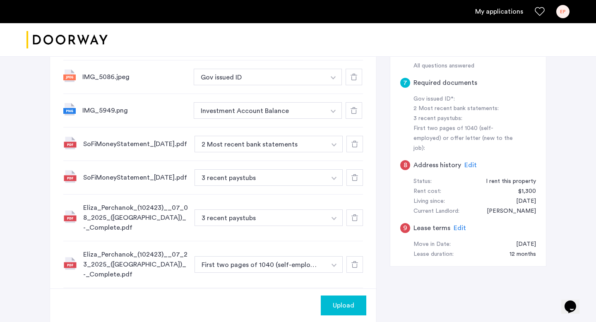
scroll to position [364, 0]
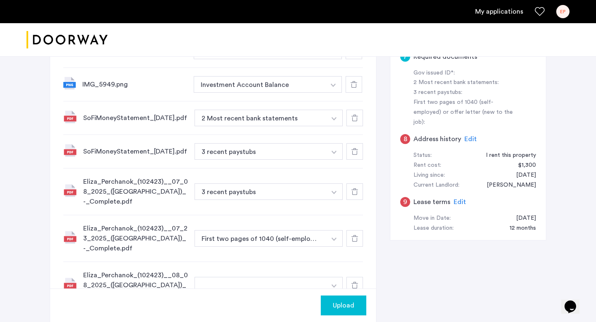
click at [334, 20] on img "button" at bounding box center [333, 18] width 5 height 3
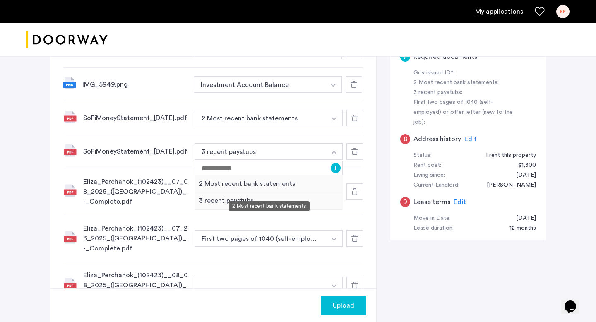
click at [260, 189] on div "2 Most recent bank statements" at bounding box center [269, 184] width 148 height 17
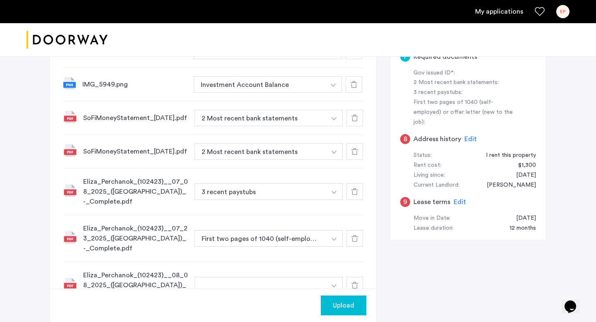
scroll to position [402, 0]
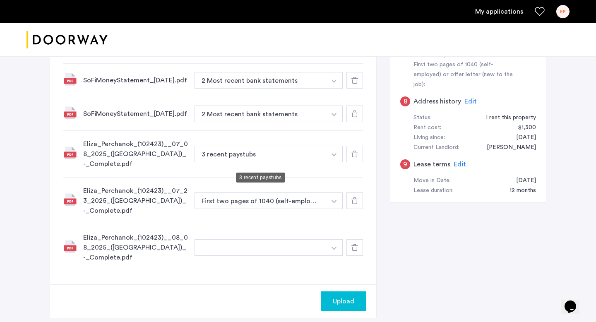
click at [267, 158] on button "3 recent paystubs" at bounding box center [261, 154] width 132 height 17
click at [323, 159] on button "3 recent paystubs" at bounding box center [261, 154] width 132 height 17
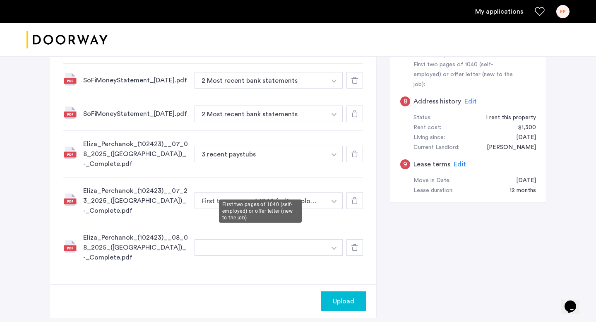
scroll to position [429, 0]
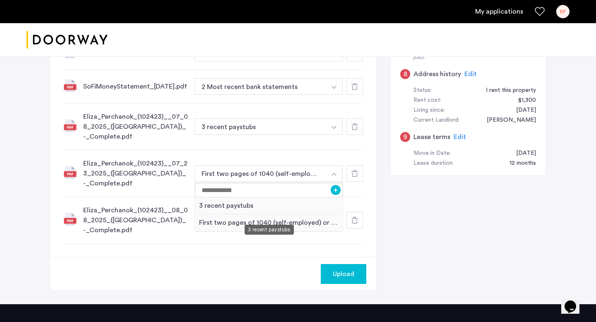
click at [254, 214] on div "3 recent paystubs" at bounding box center [269, 205] width 148 height 17
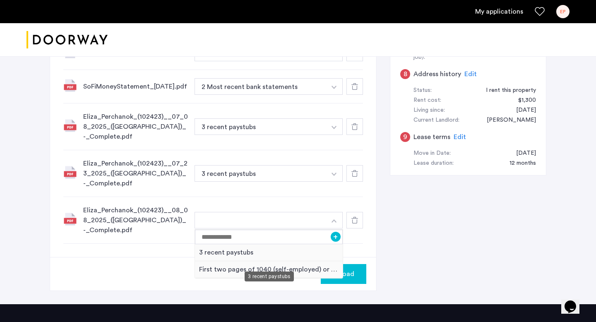
click at [279, 260] on div "3 recent paystubs" at bounding box center [269, 252] width 148 height 17
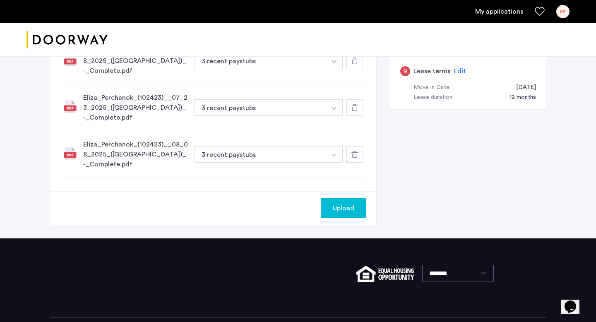
scroll to position [539, 0]
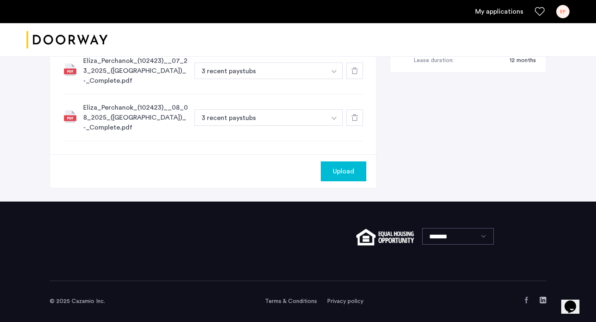
click at [331, 170] on div "Upload" at bounding box center [343, 171] width 32 height 10
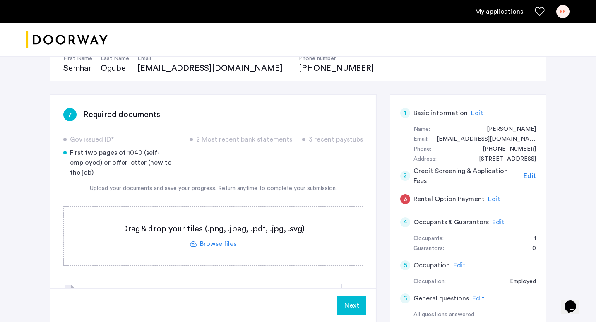
scroll to position [75, 0]
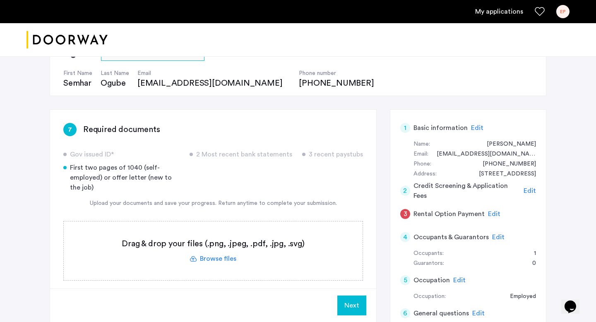
click at [222, 260] on label at bounding box center [213, 250] width 299 height 59
click at [0, 0] on input "file" at bounding box center [0, 0] width 0 height 0
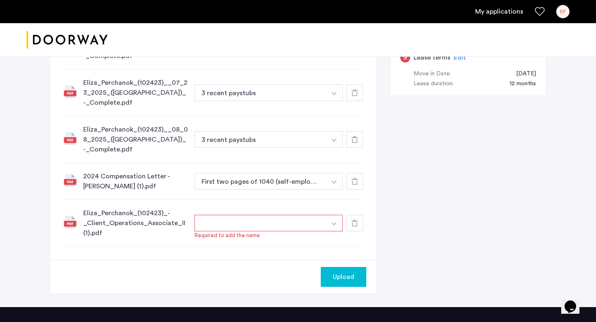
scroll to position [517, 0]
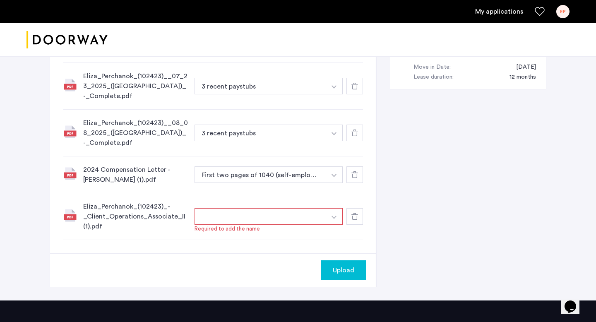
click at [291, 225] on button "button" at bounding box center [261, 216] width 132 height 17
click at [287, 224] on button "button" at bounding box center [261, 216] width 132 height 17
click at [333, 219] on img "button" at bounding box center [334, 217] width 5 height 3
click at [301, 224] on button "button" at bounding box center [261, 216] width 132 height 17
click at [301, 223] on button "button" at bounding box center [261, 216] width 132 height 17
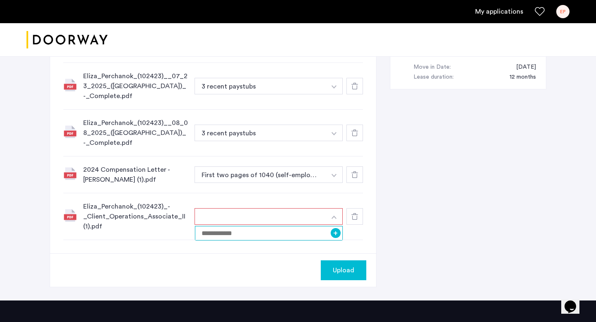
click at [294, 241] on input at bounding box center [269, 233] width 148 height 14
type input "**********"
click at [337, 238] on button "+" at bounding box center [336, 233] width 10 height 10
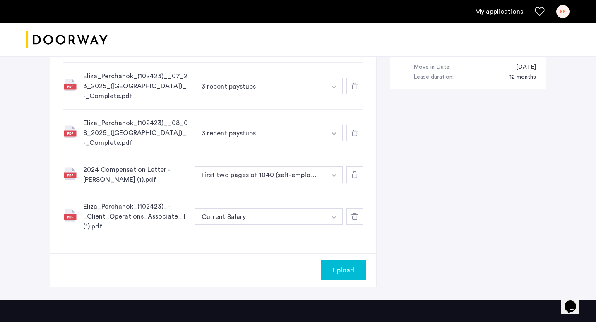
click at [337, 273] on span "Upload" at bounding box center [344, 270] width 22 height 10
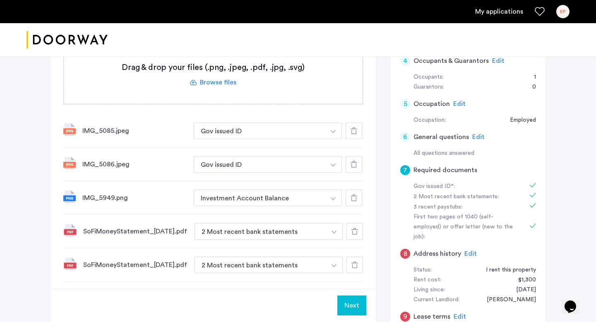
scroll to position [71, 0]
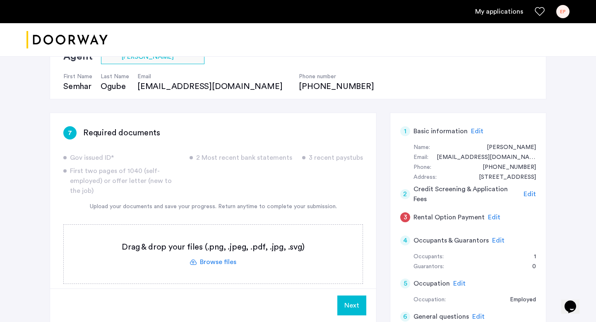
click at [344, 302] on button "Next" at bounding box center [351, 306] width 29 height 20
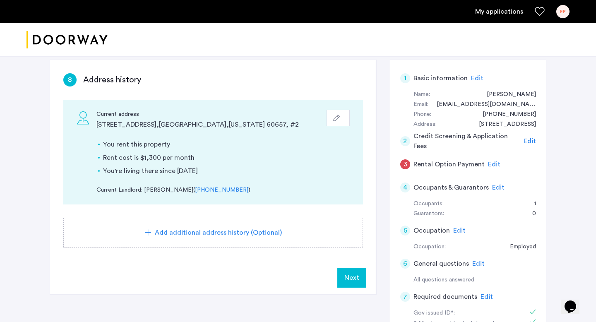
scroll to position [163, 0]
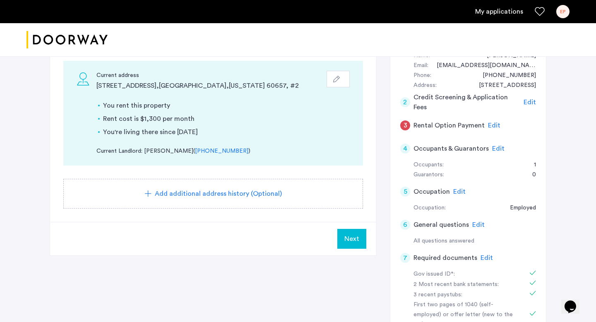
click at [352, 246] on button "Next" at bounding box center [351, 239] width 29 height 20
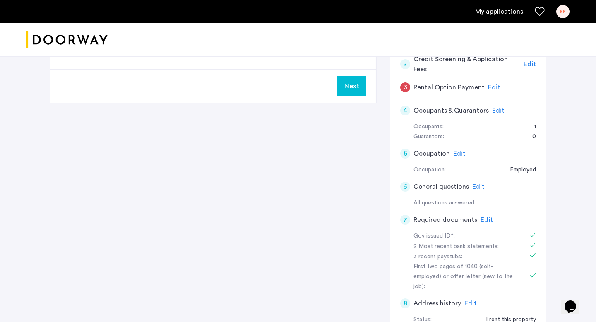
scroll to position [281, 0]
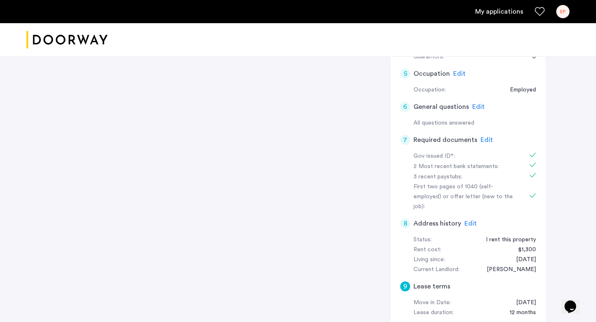
click at [464, 220] on span "Edit" at bounding box center [470, 223] width 12 height 7
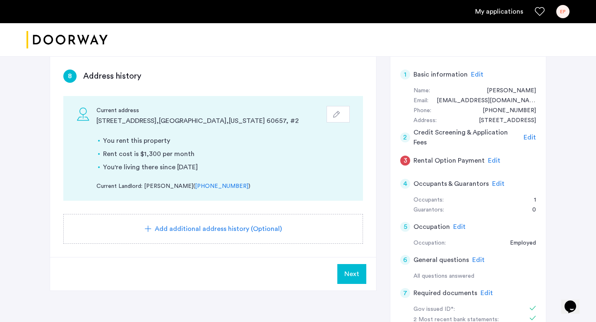
scroll to position [128, 0]
click at [338, 115] on icon "button" at bounding box center [336, 114] width 7 height 7
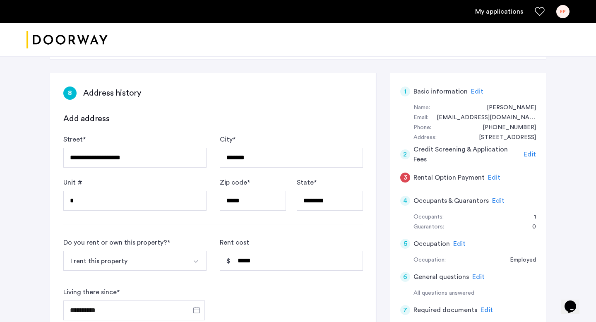
scroll to position [462, 0]
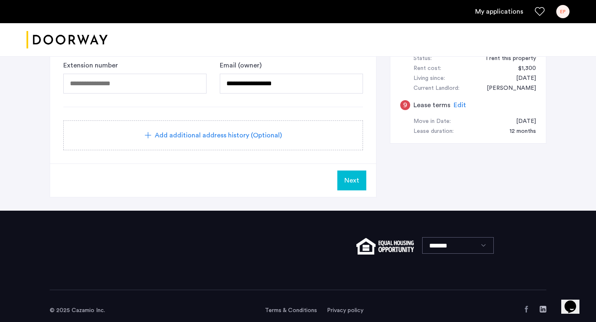
click at [214, 139] on span "Add additional address history (Optional)" at bounding box center [218, 135] width 127 height 10
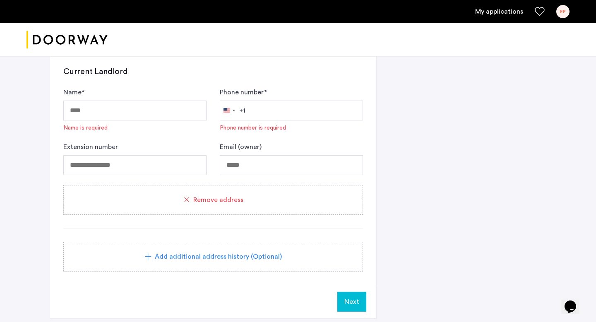
scroll to position [835, 0]
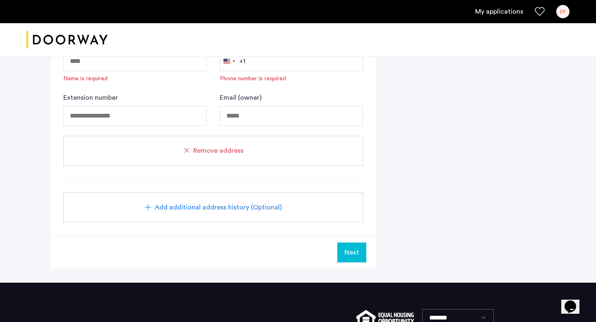
click at [229, 157] on div "Remove address" at bounding box center [213, 151] width 300 height 30
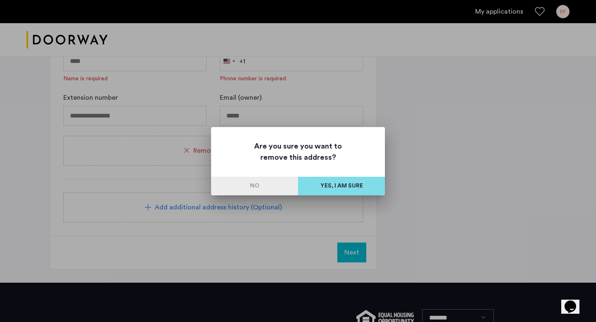
scroll to position [0, 0]
click at [333, 185] on button "Yes, I am sure" at bounding box center [341, 186] width 87 height 19
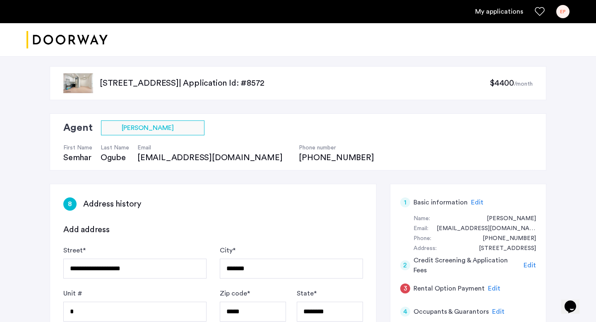
scroll to position [390, 0]
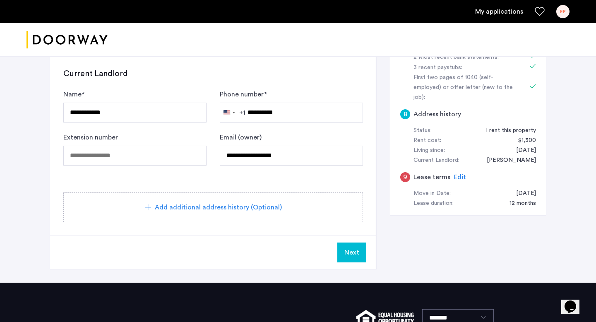
click at [349, 259] on button "Next" at bounding box center [351, 253] width 29 height 20
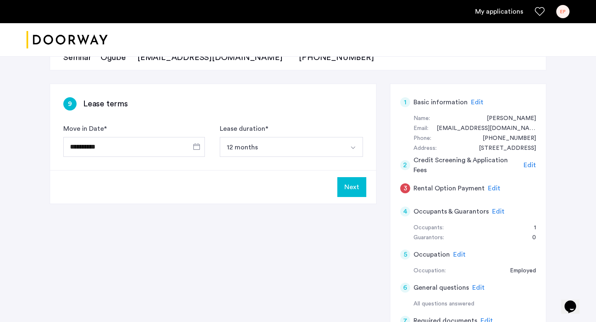
scroll to position [91, 0]
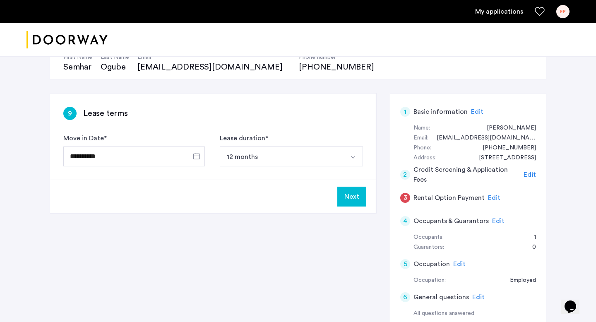
click at [343, 192] on button "Next" at bounding box center [351, 197] width 29 height 20
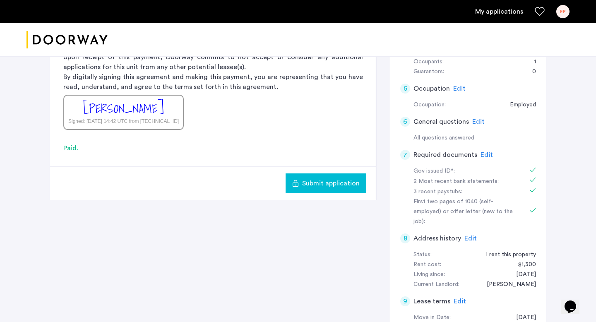
scroll to position [269, 0]
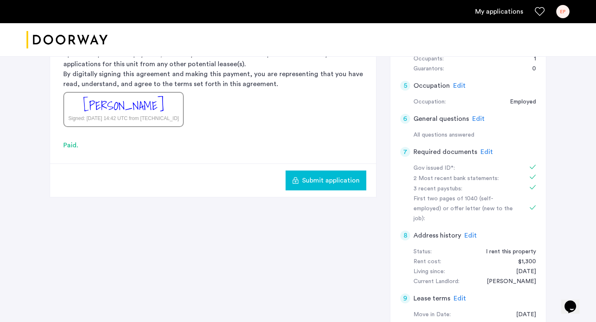
click at [472, 232] on span "Edit" at bounding box center [470, 235] width 12 height 7
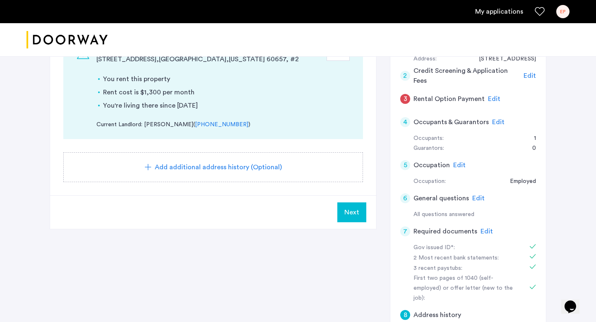
scroll to position [188, 0]
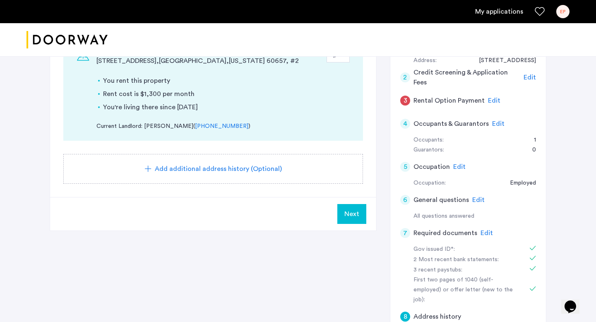
click at [218, 161] on div "Add additional address history (Optional)" at bounding box center [213, 169] width 300 height 30
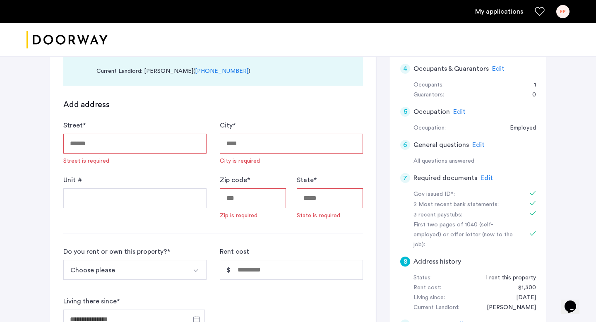
scroll to position [350, 0]
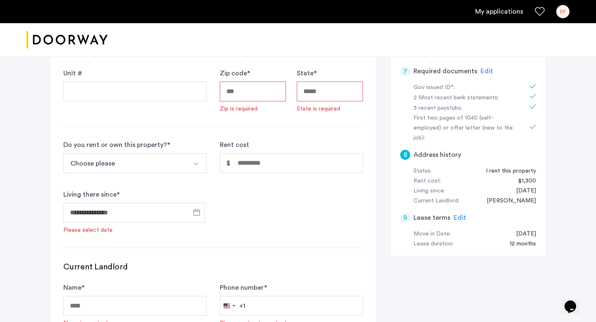
click at [158, 164] on button "Choose please" at bounding box center [125, 163] width 124 height 20
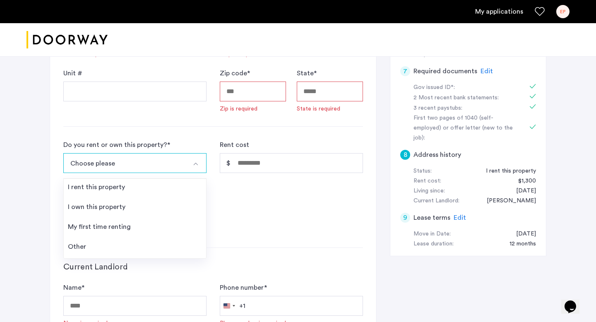
click at [237, 216] on div "Do you rent or own this property? * Choose please I rent this property I own th…" at bounding box center [213, 187] width 300 height 94
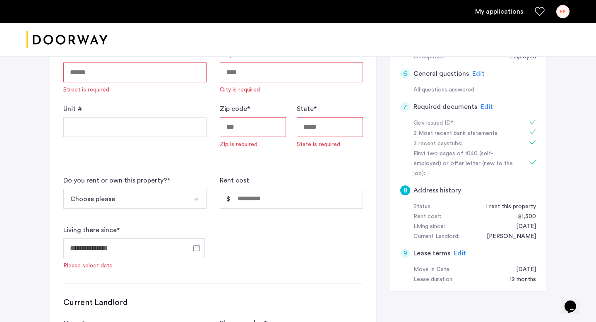
scroll to position [571, 0]
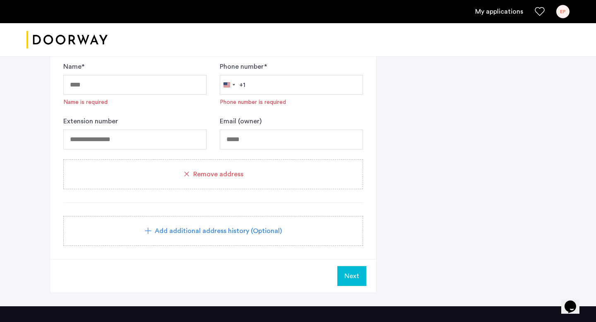
click at [246, 183] on div "Remove address" at bounding box center [213, 174] width 300 height 30
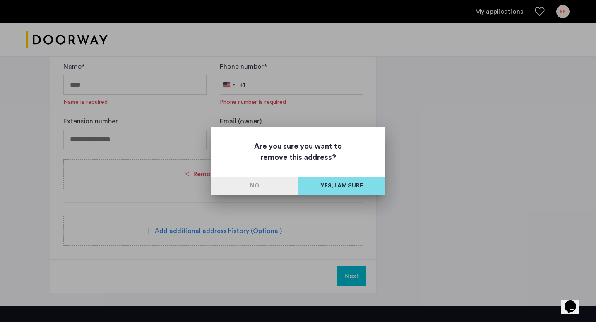
scroll to position [0, 0]
click at [360, 188] on button "Yes, I am sure" at bounding box center [341, 186] width 87 height 19
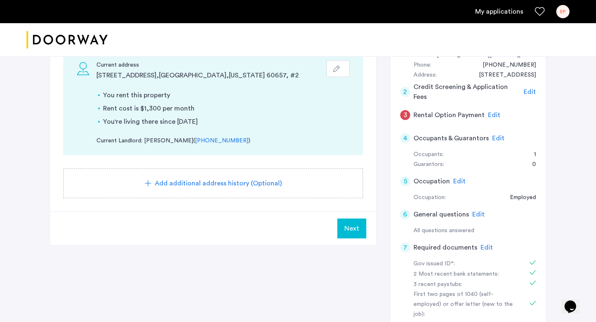
scroll to position [150, 0]
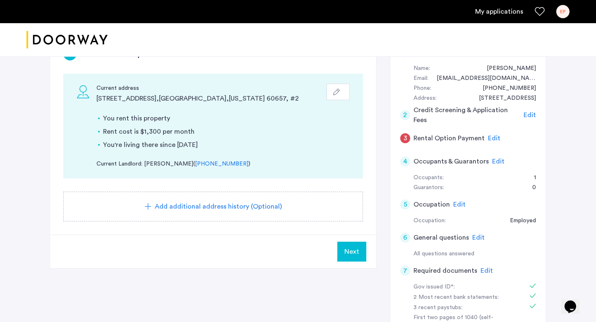
click at [347, 249] on span "Next" at bounding box center [351, 252] width 15 height 10
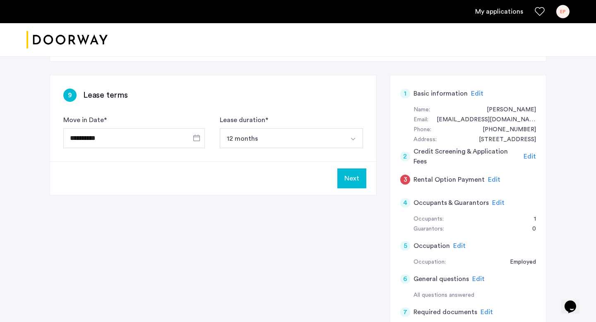
scroll to position [118, 0]
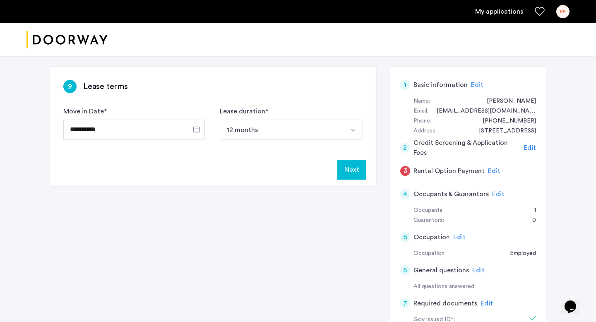
click at [355, 170] on button "Next" at bounding box center [351, 170] width 29 height 20
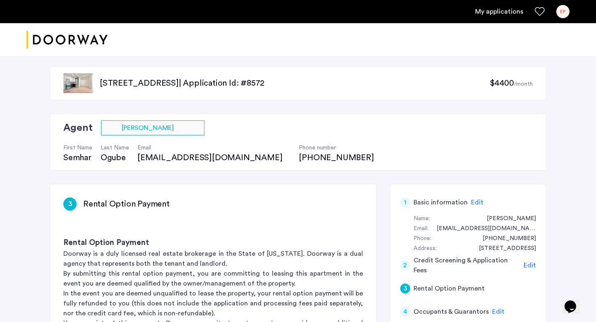
scroll to position [189, 0]
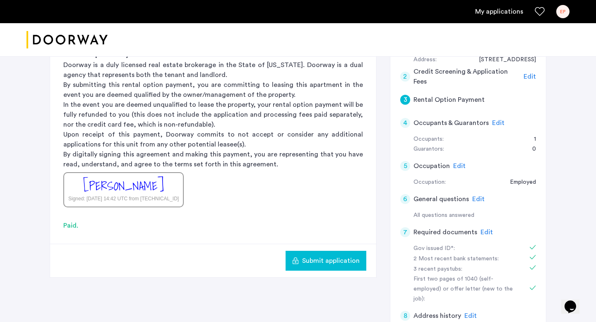
click at [320, 266] on button "Submit application" at bounding box center [326, 261] width 81 height 20
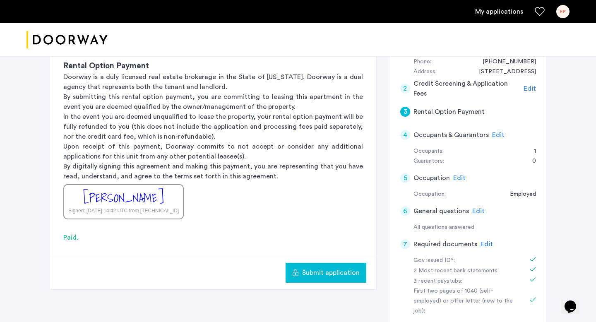
scroll to position [191, 0]
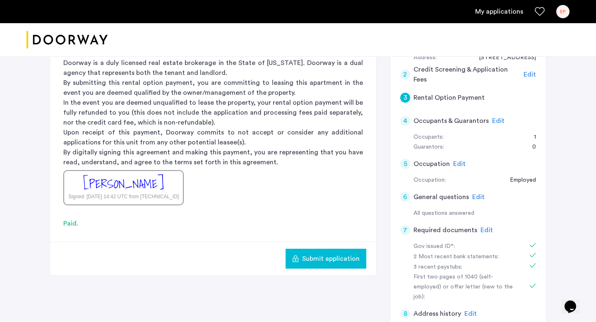
click at [327, 257] on span "Submit application" at bounding box center [331, 259] width 58 height 10
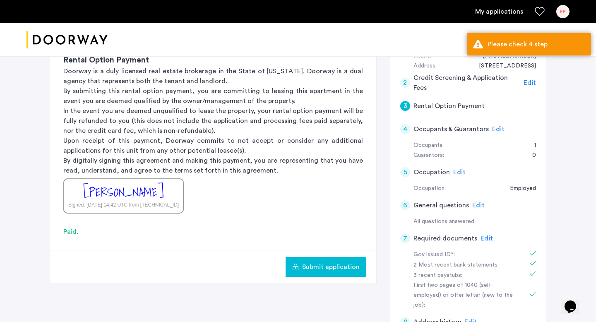
scroll to position [161, 0]
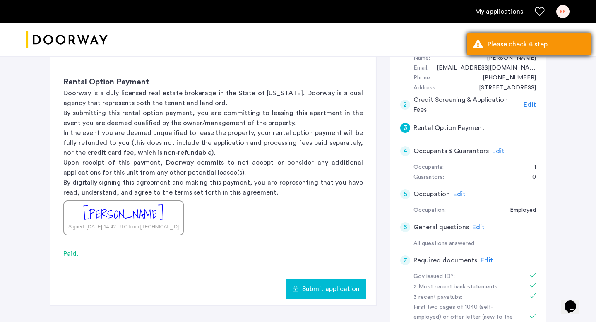
click at [507, 45] on div "Please check 4 step" at bounding box center [536, 44] width 97 height 10
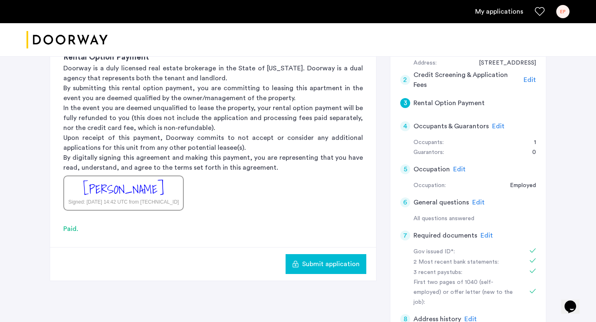
scroll to position [143, 0]
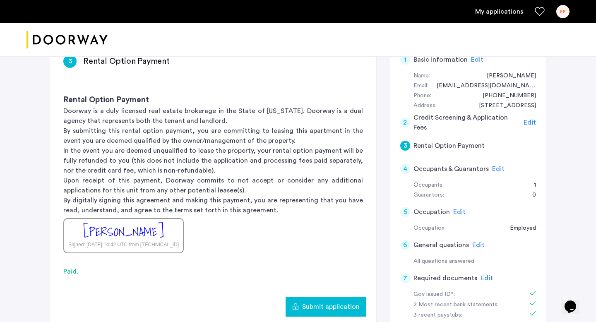
click at [495, 170] on span "Edit" at bounding box center [498, 169] width 12 height 7
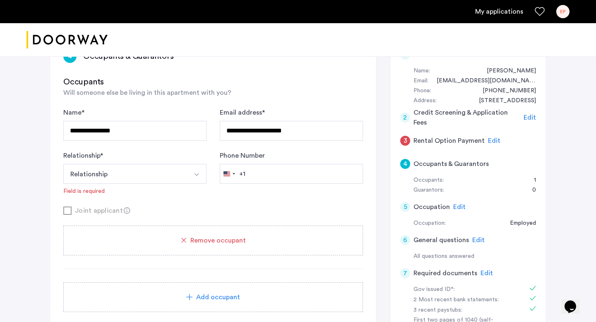
scroll to position [149, 0]
click at [192, 175] on button "Select option" at bounding box center [197, 173] width 20 height 20
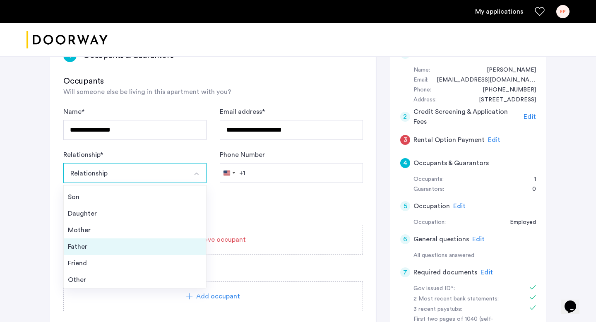
scroll to position [176, 0]
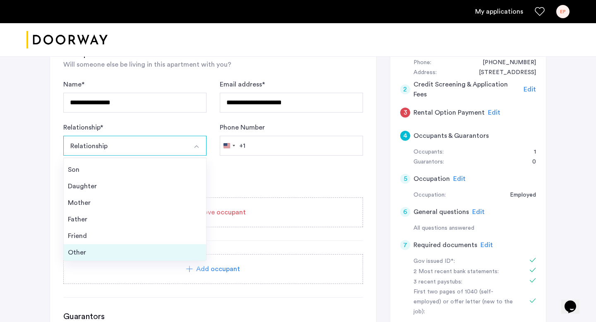
click at [107, 252] on div "Other" at bounding box center [135, 253] width 134 height 10
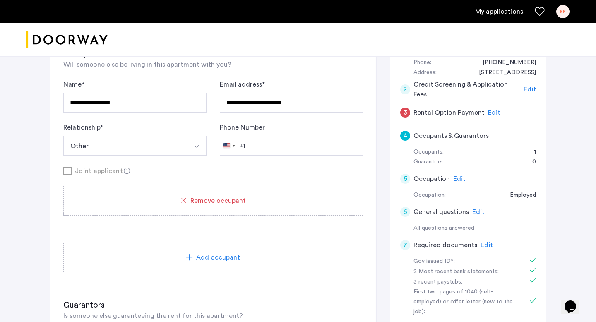
click at [176, 144] on button "Other" at bounding box center [125, 146] width 124 height 20
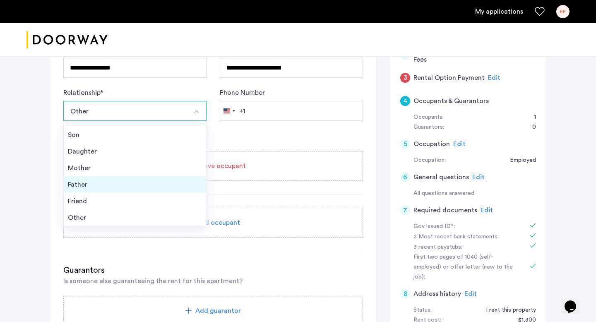
scroll to position [217, 0]
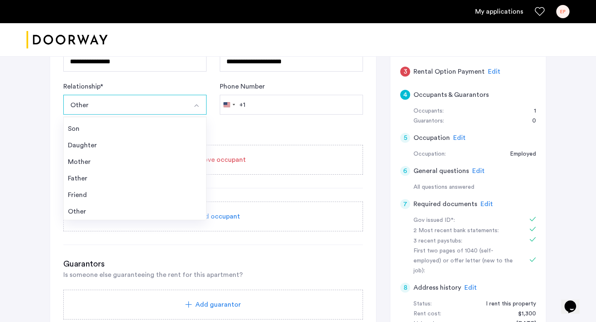
click at [266, 131] on div "Joint applicant" at bounding box center [213, 130] width 300 height 10
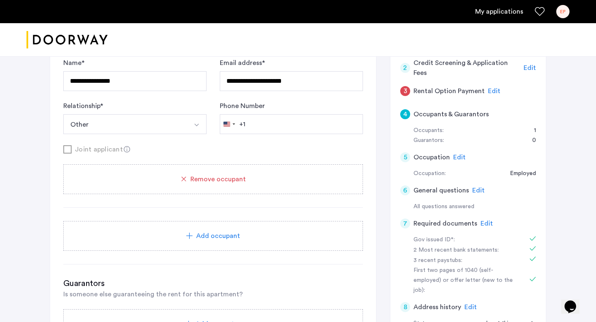
scroll to position [192, 0]
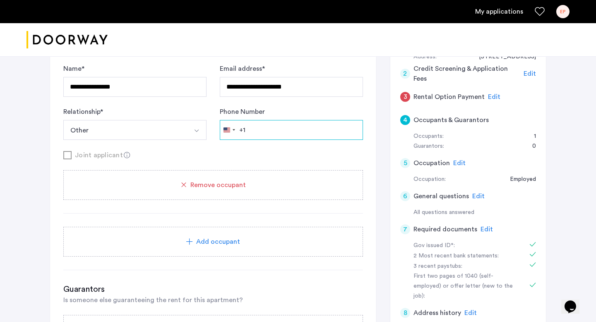
click at [257, 130] on input "Phone Number" at bounding box center [291, 130] width 143 height 20
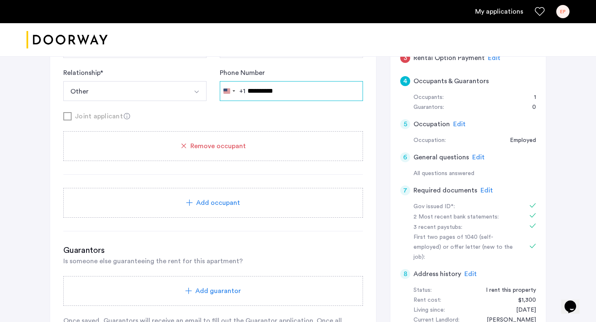
type input "**********"
click at [80, 118] on div "Joint applicant" at bounding box center [213, 116] width 300 height 10
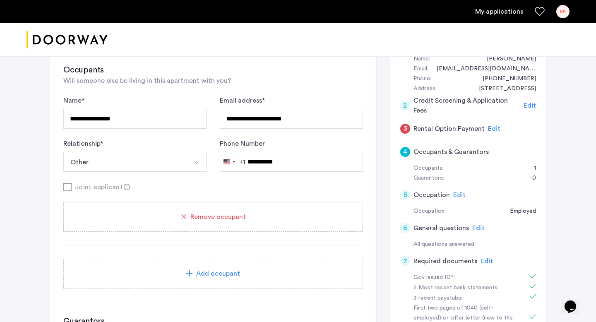
scroll to position [344, 0]
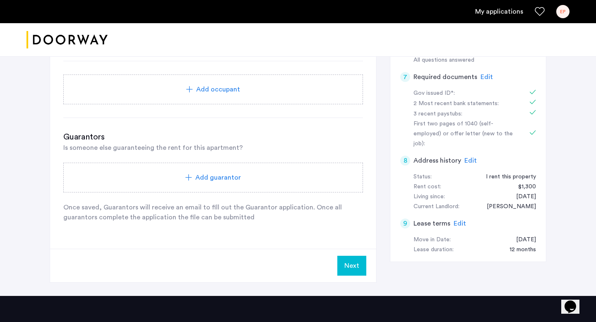
click at [353, 268] on button "Next" at bounding box center [351, 266] width 29 height 20
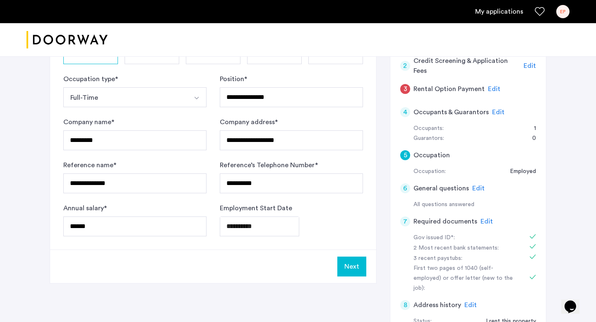
scroll to position [196, 0]
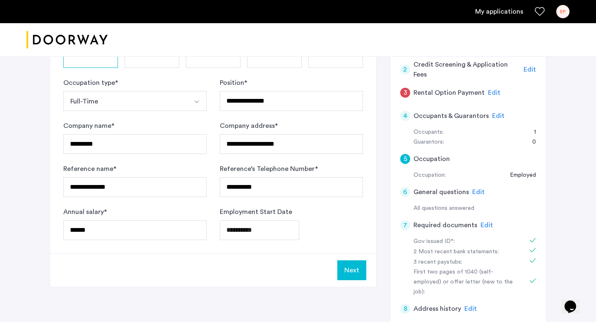
click at [347, 270] on button "Next" at bounding box center [351, 270] width 29 height 20
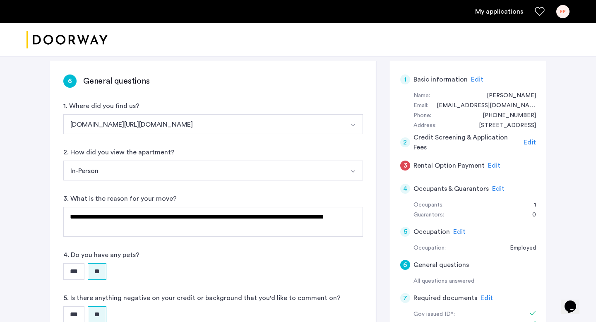
scroll to position [227, 0]
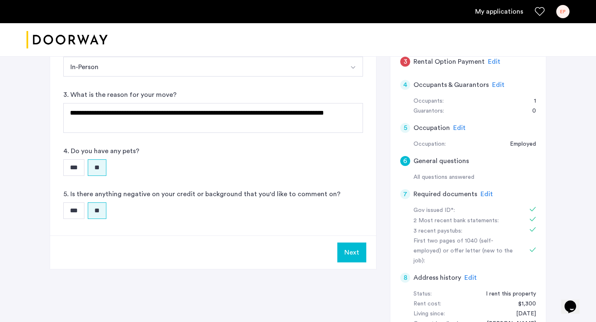
click at [347, 249] on button "Next" at bounding box center [351, 253] width 29 height 20
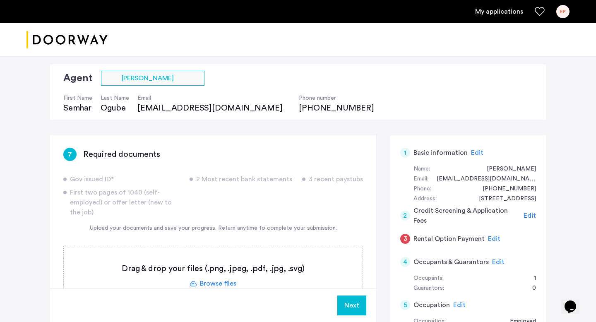
scroll to position [62, 0]
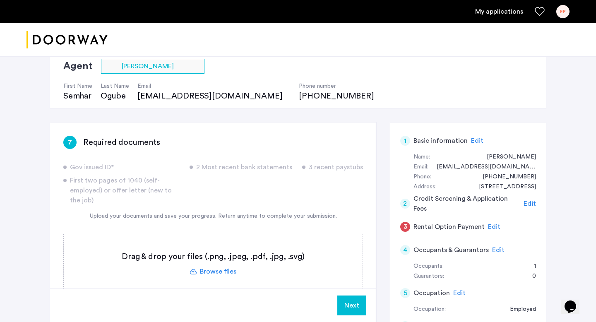
click at [346, 306] on button "Next" at bounding box center [351, 306] width 29 height 20
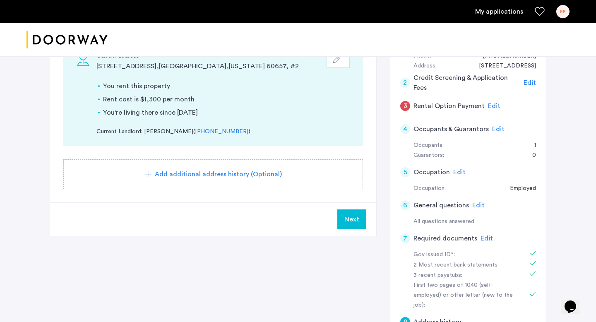
scroll to position [195, 0]
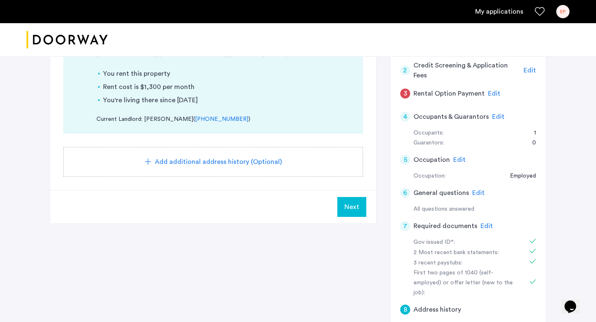
click at [350, 207] on span "Next" at bounding box center [351, 207] width 15 height 10
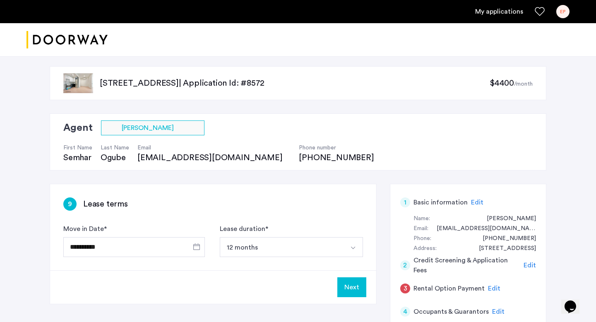
scroll to position [50, 0]
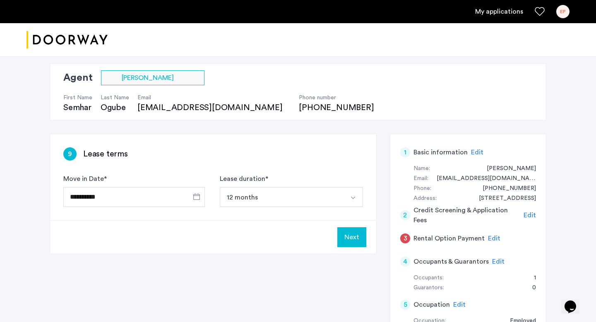
click at [343, 231] on button "Next" at bounding box center [351, 237] width 29 height 20
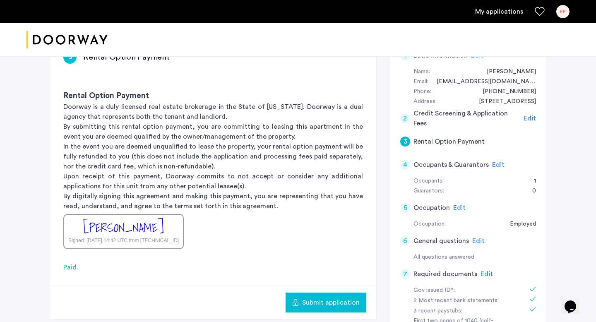
scroll to position [314, 0]
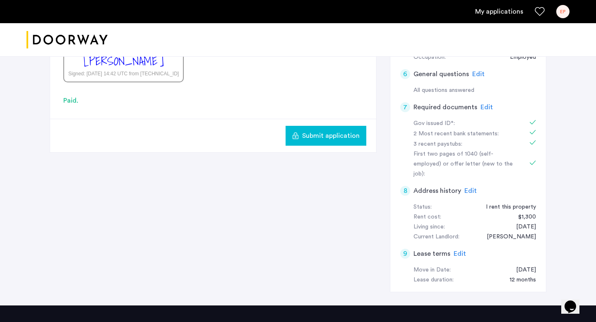
click at [331, 140] on span "Submit application" at bounding box center [331, 136] width 58 height 10
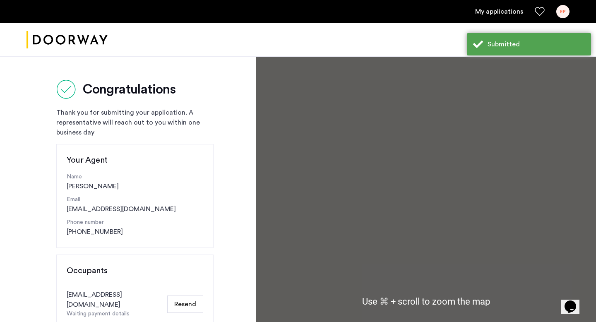
scroll to position [71, 0]
